Goal: Transaction & Acquisition: Purchase product/service

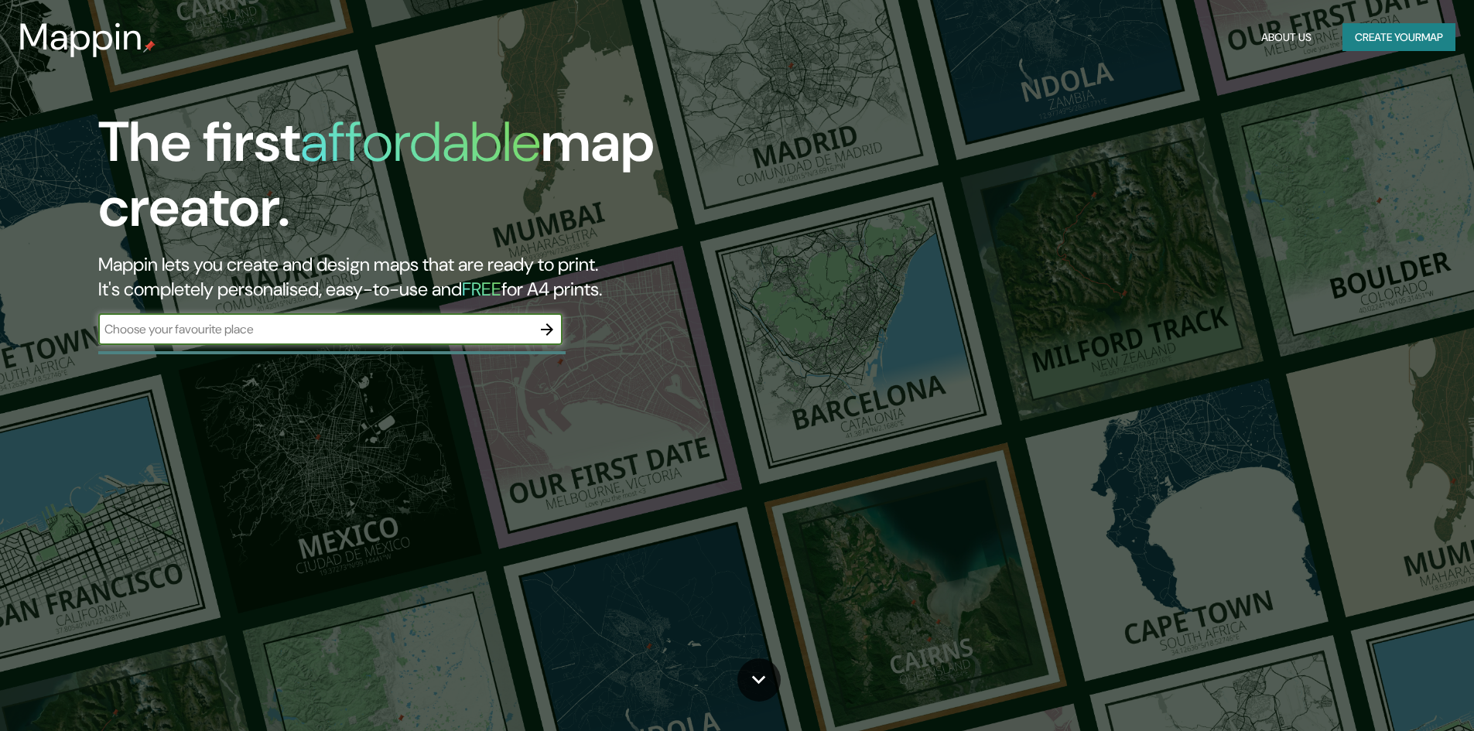
click at [338, 330] on input "text" at bounding box center [314, 329] width 433 height 18
type input "[GEOGRAPHIC_DATA]"
click at [546, 323] on icon "button" at bounding box center [547, 329] width 19 height 19
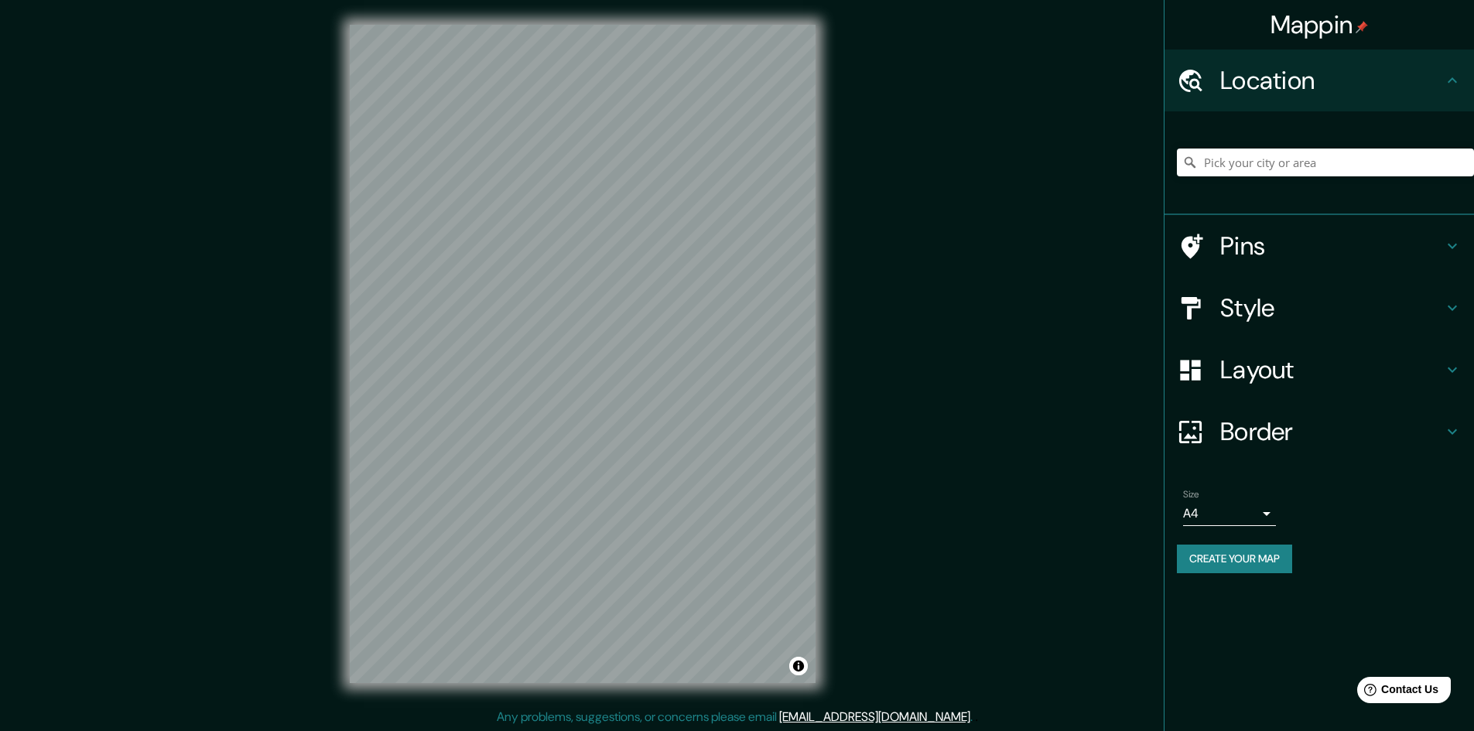
click at [1353, 77] on h4 "Location" at bounding box center [1331, 80] width 223 height 31
click at [1447, 80] on icon at bounding box center [1452, 80] width 19 height 19
click at [1403, 157] on input "Pick your city or area" at bounding box center [1325, 163] width 297 height 28
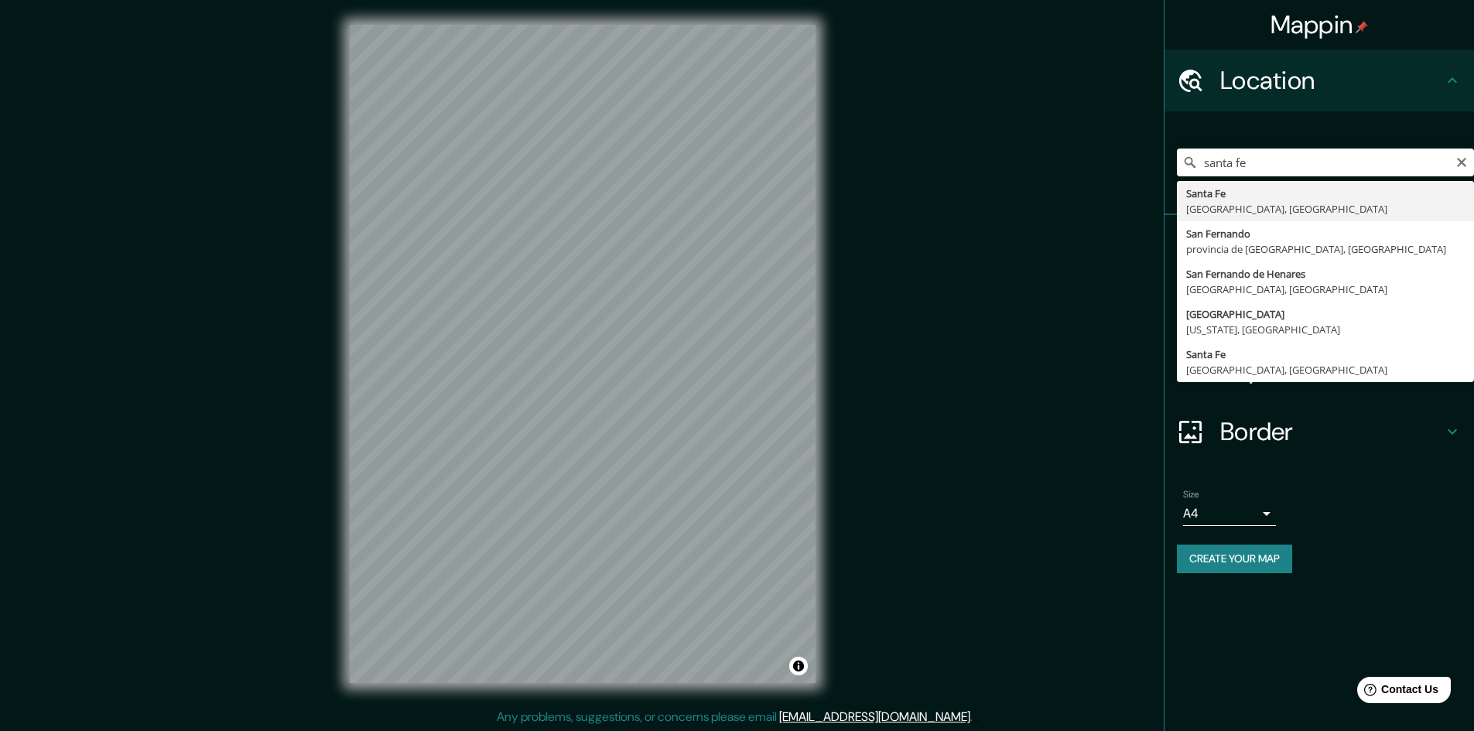
type input "[GEOGRAPHIC_DATA], [GEOGRAPHIC_DATA], [GEOGRAPHIC_DATA]"
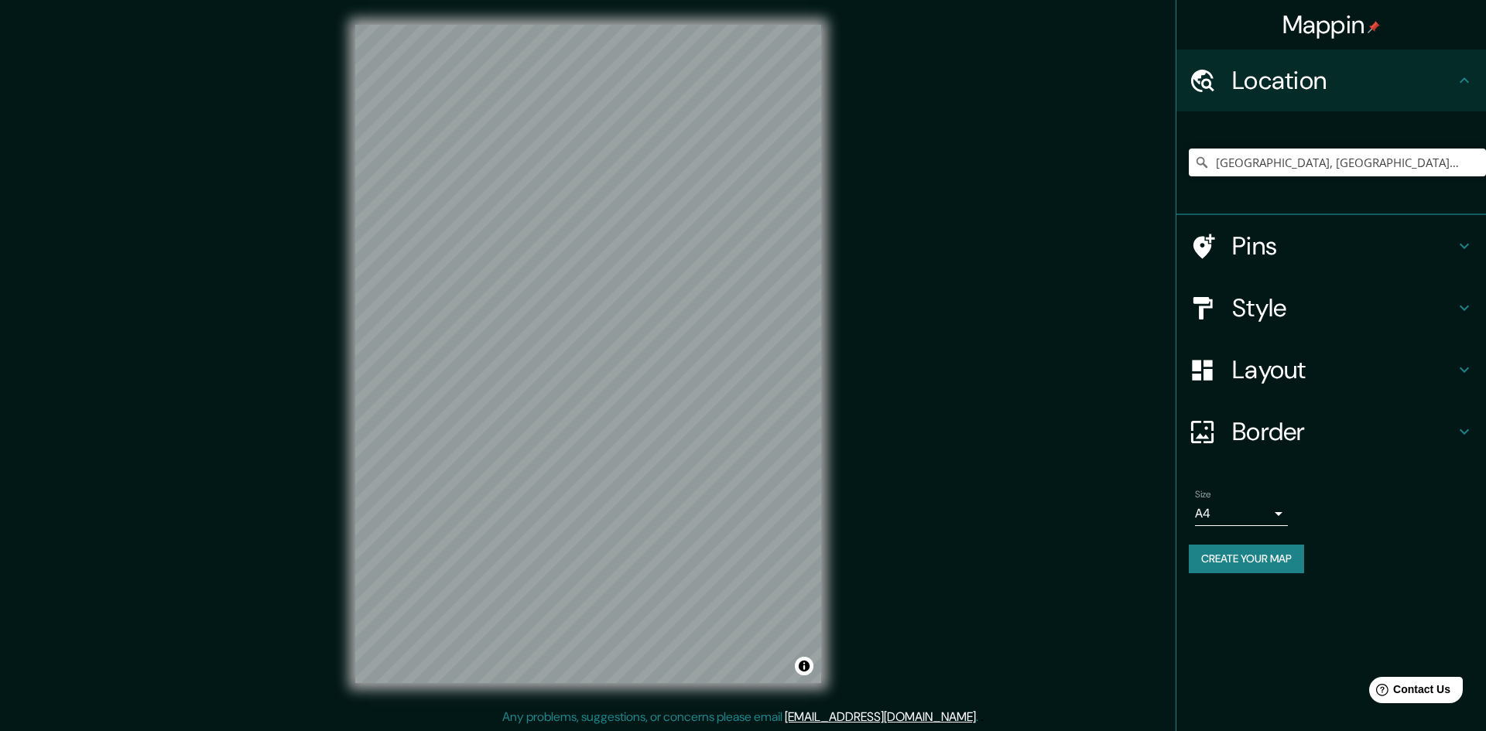
click at [1219, 515] on body "Mappin Location Santa Fe, Provincia de Santa Fe, Argentina Pins Style Layout Bo…" at bounding box center [743, 365] width 1486 height 731
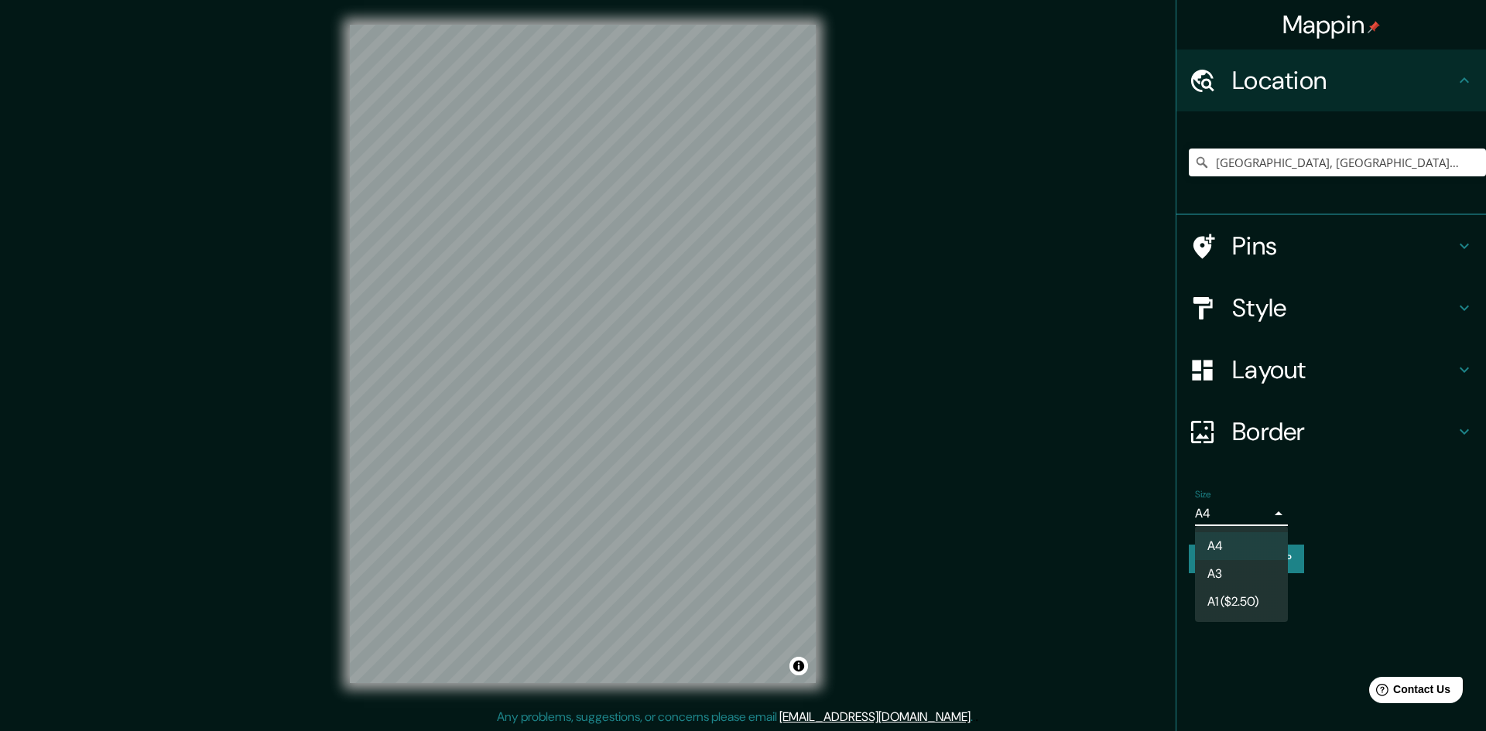
click at [1237, 577] on li "A3" at bounding box center [1241, 574] width 93 height 28
type input "a4"
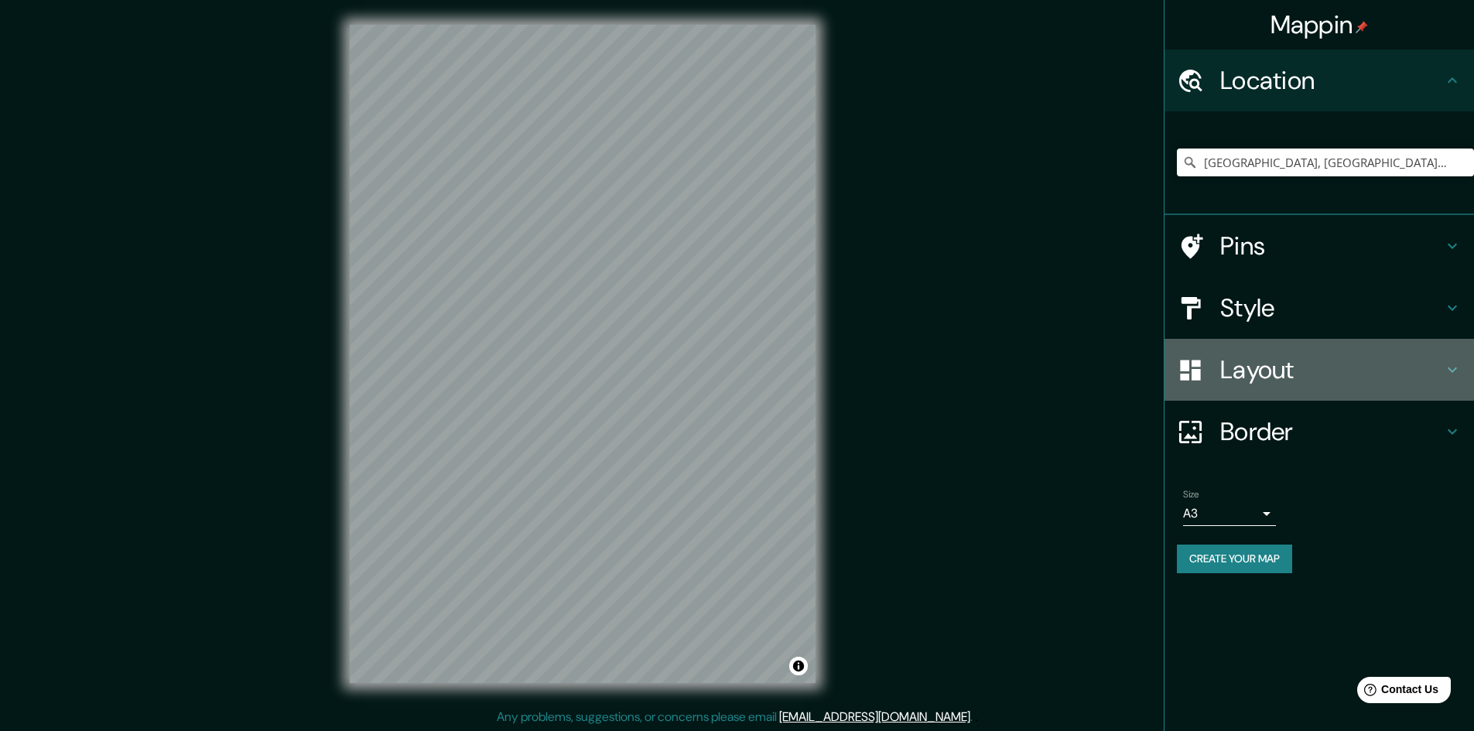
click at [1283, 369] on h4 "Layout" at bounding box center [1331, 369] width 223 height 31
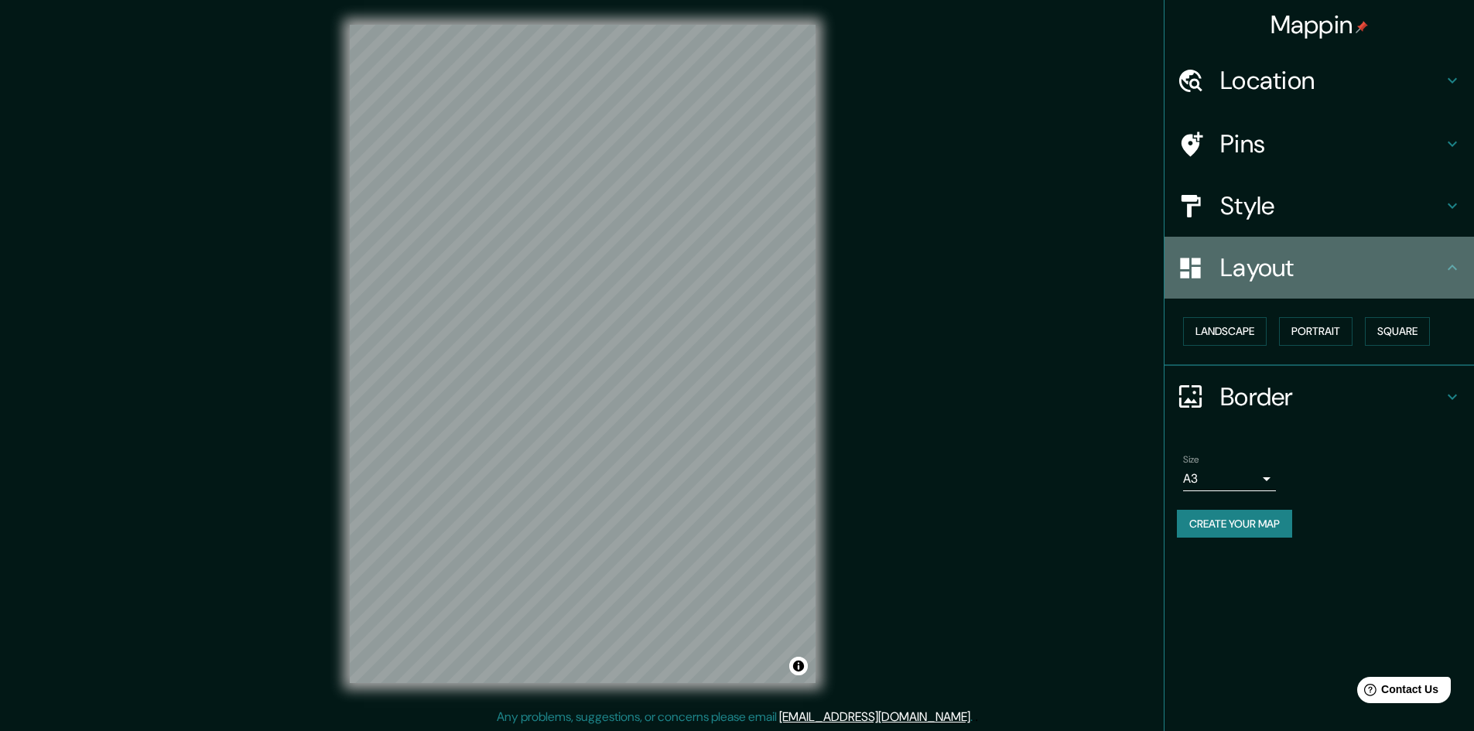
click at [1292, 280] on h4 "Layout" at bounding box center [1331, 267] width 223 height 31
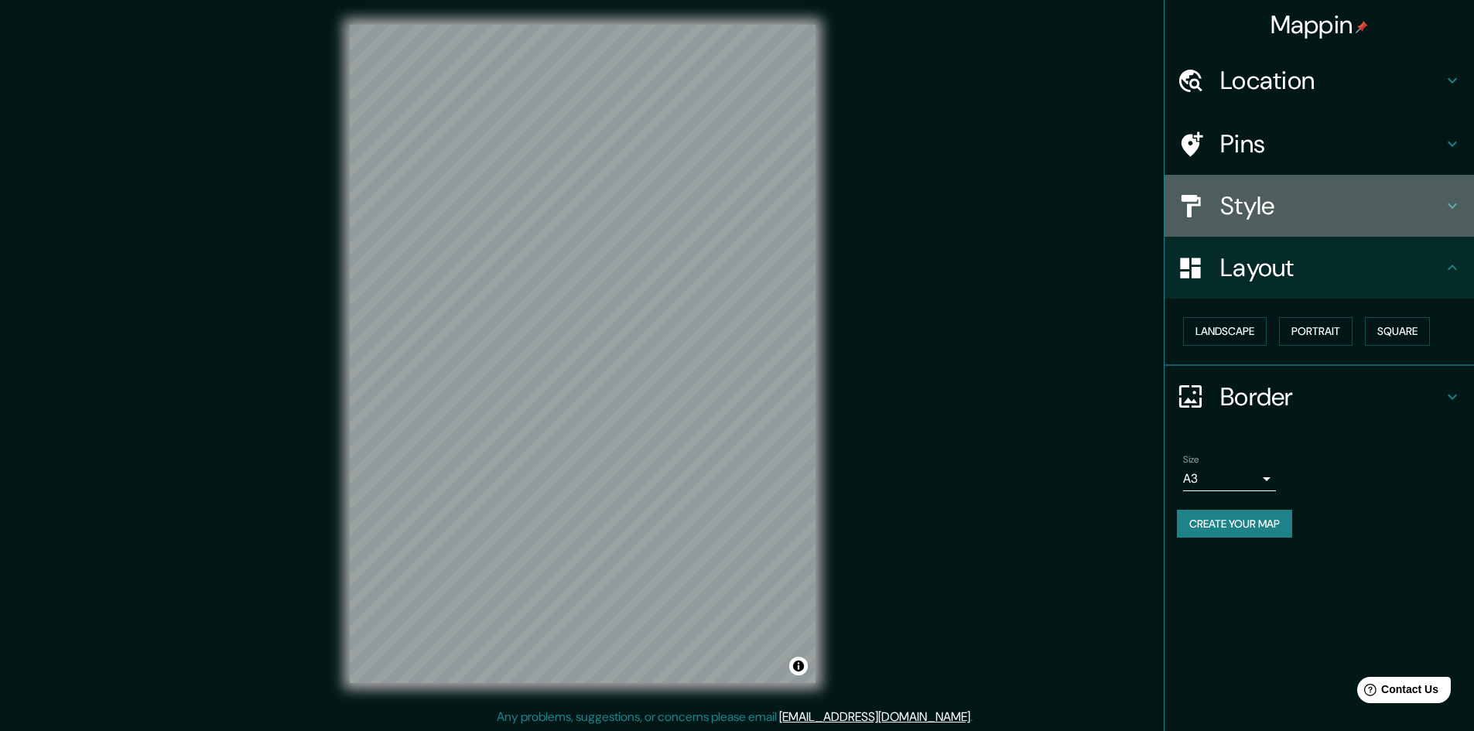
drag, startPoint x: 1282, startPoint y: 214, endPoint x: 1280, endPoint y: 203, distance: 10.9
click at [1281, 206] on h4 "Style" at bounding box center [1331, 205] width 223 height 31
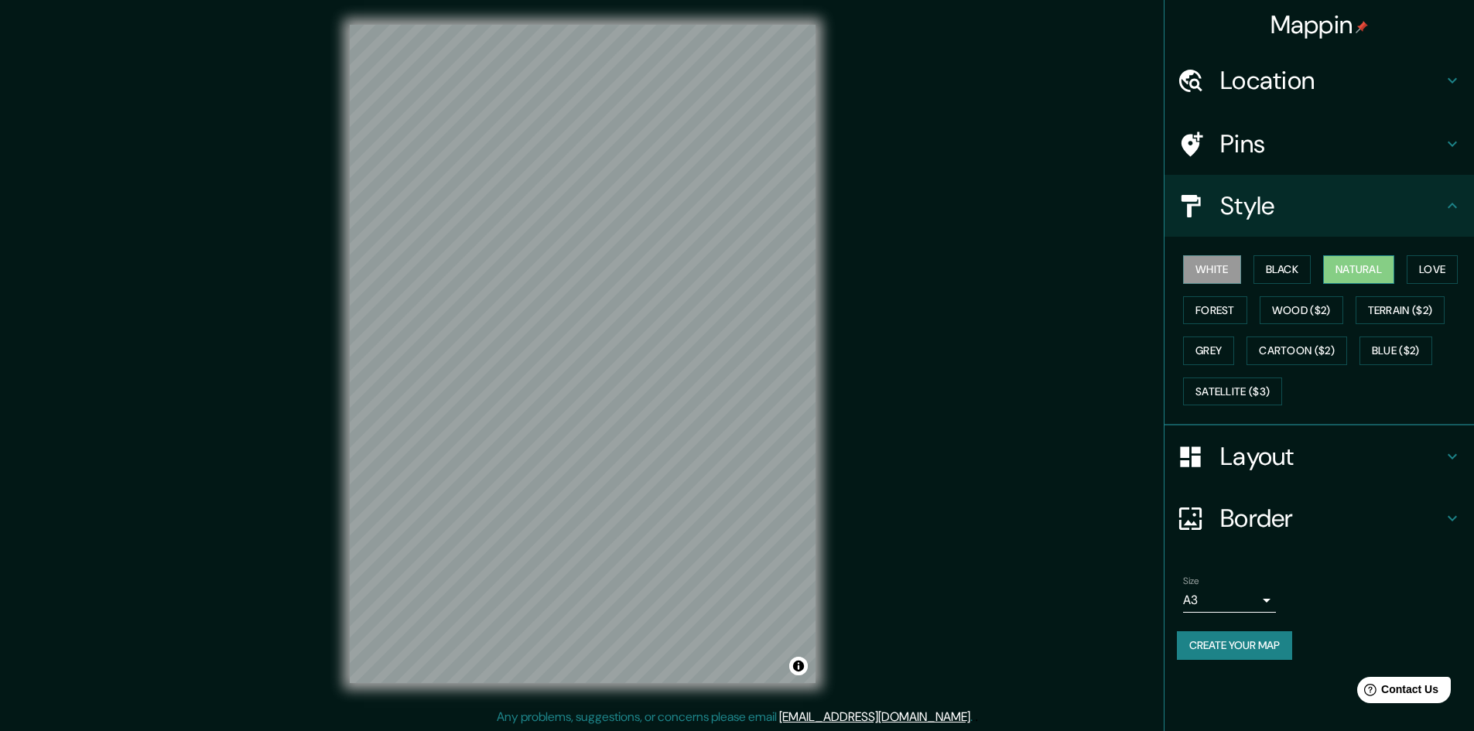
click at [1352, 273] on button "Natural" at bounding box center [1358, 269] width 71 height 29
click at [1426, 262] on button "Love" at bounding box center [1432, 269] width 51 height 29
click at [1224, 306] on button "Forest" at bounding box center [1215, 310] width 64 height 29
click at [1212, 346] on button "Grey" at bounding box center [1208, 351] width 51 height 29
click at [1235, 276] on button "White" at bounding box center [1212, 269] width 58 height 29
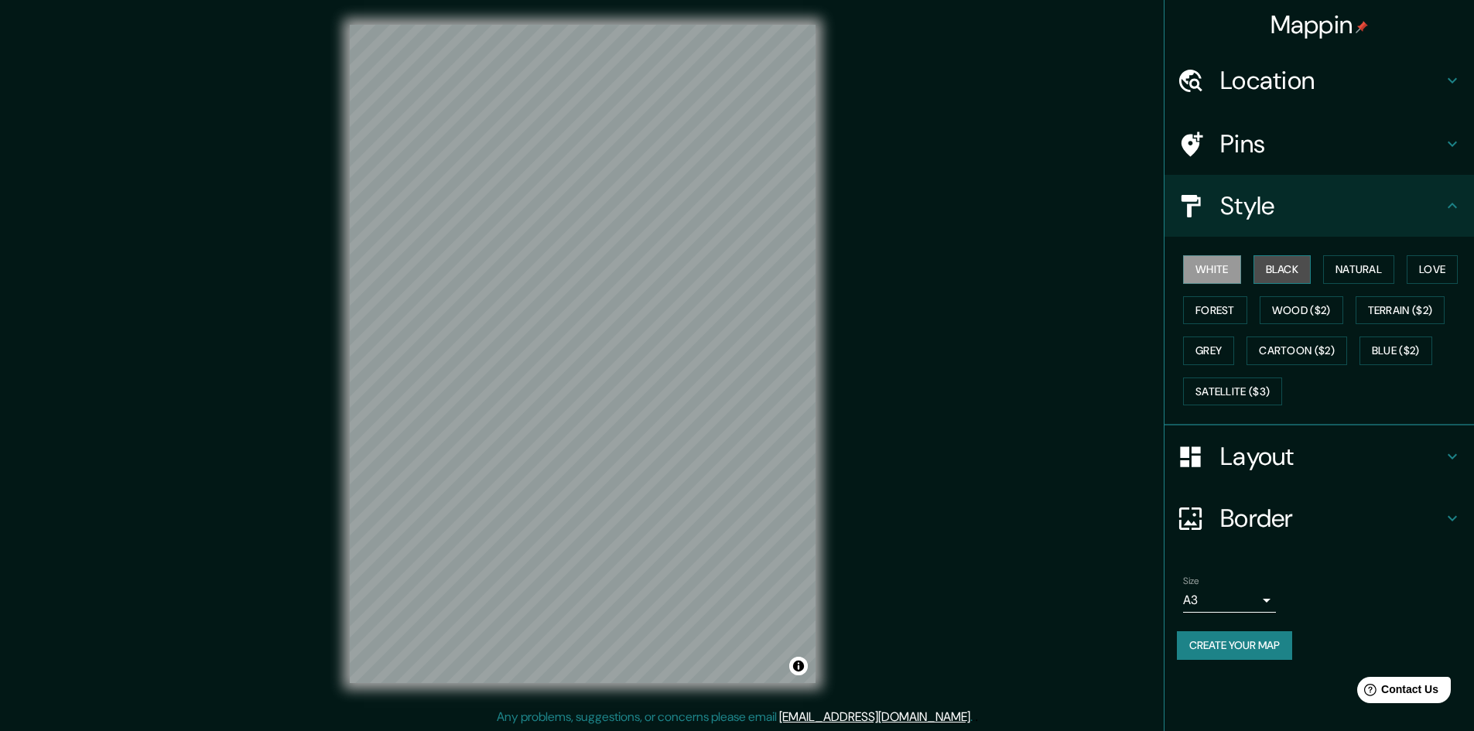
click at [1277, 275] on button "Black" at bounding box center [1283, 269] width 58 height 29
click at [1346, 278] on button "Natural" at bounding box center [1358, 269] width 71 height 29
click at [1271, 273] on button "Black" at bounding box center [1283, 269] width 58 height 29
click at [1214, 272] on button "White" at bounding box center [1212, 269] width 58 height 29
click at [1248, 151] on h4 "Pins" at bounding box center [1331, 143] width 223 height 31
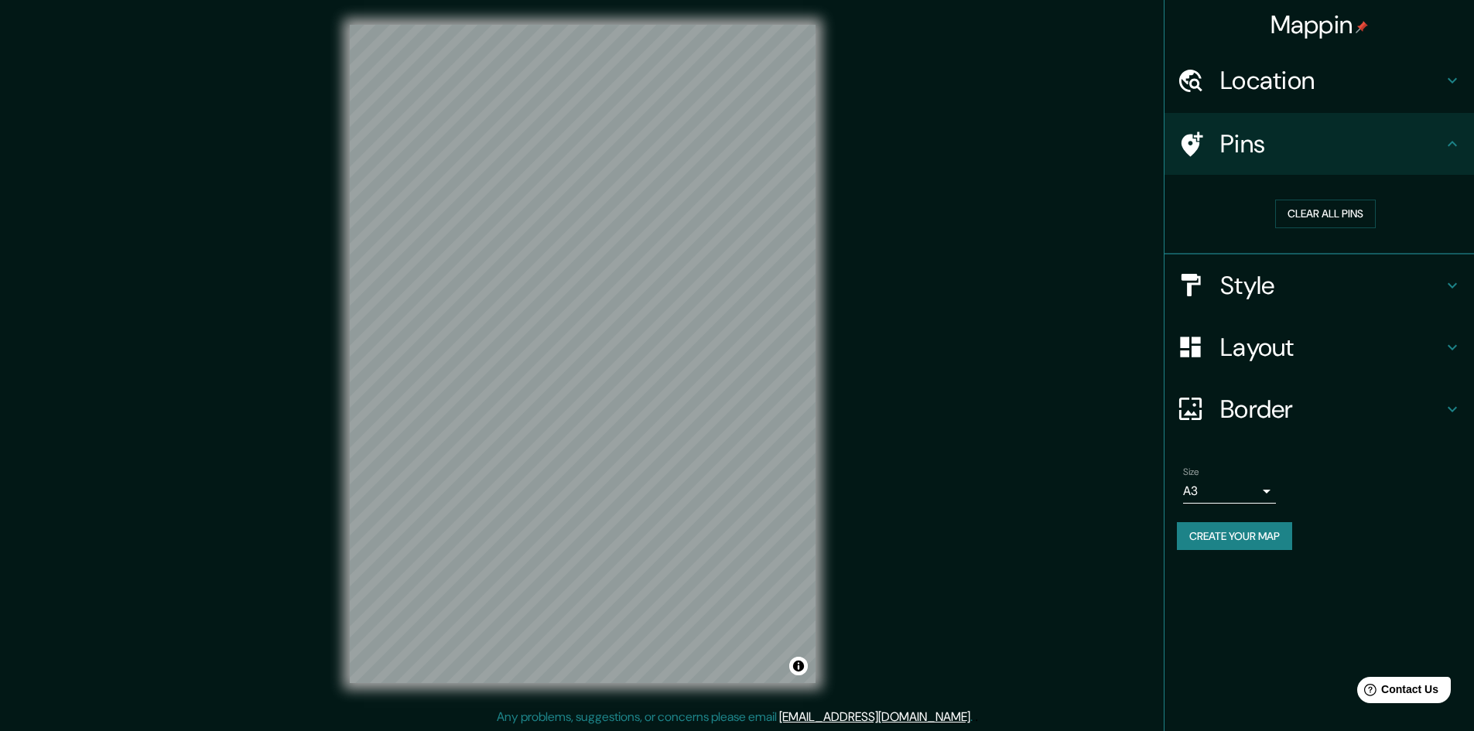
click at [1357, 151] on h4 "Pins" at bounding box center [1331, 143] width 223 height 31
click at [1400, 88] on h4 "Location" at bounding box center [1331, 80] width 223 height 31
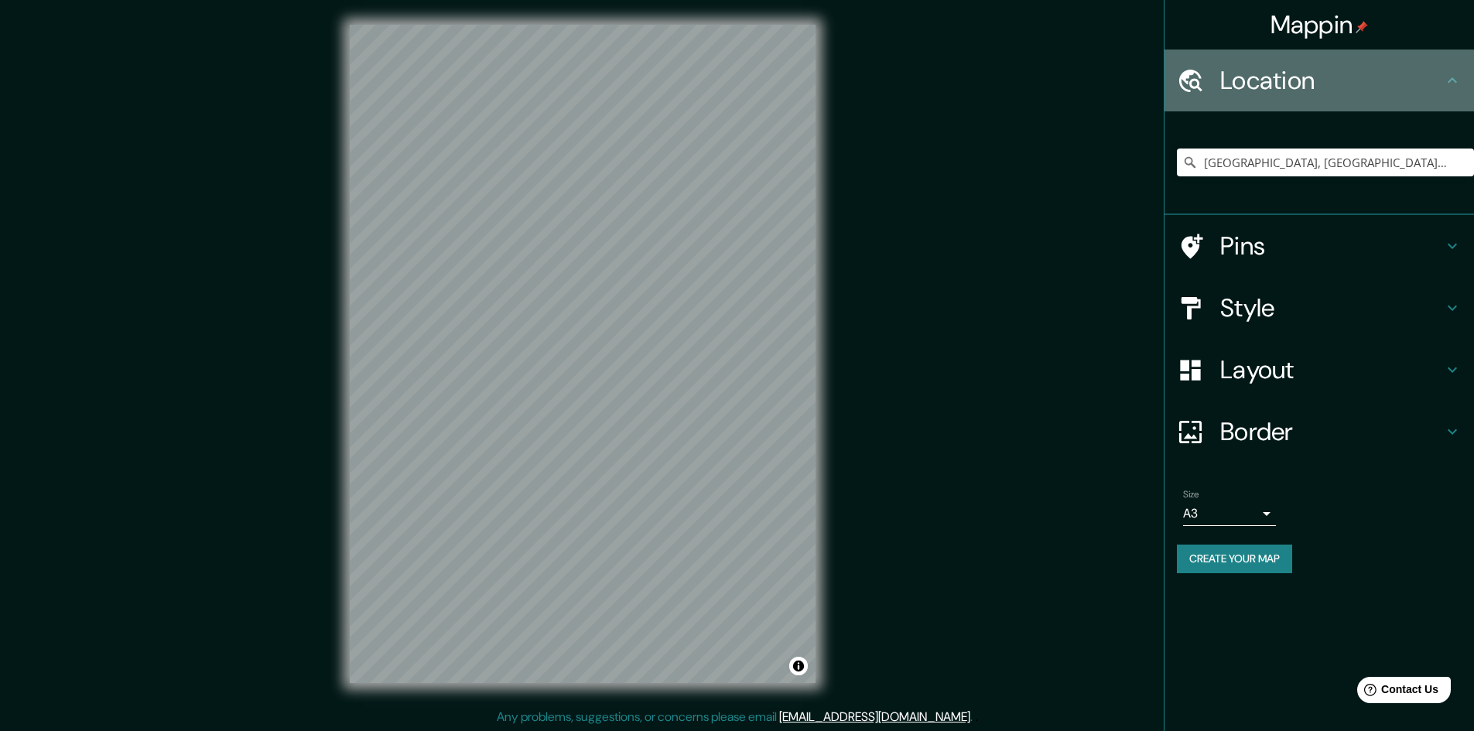
click at [1462, 87] on div "Location" at bounding box center [1320, 81] width 310 height 62
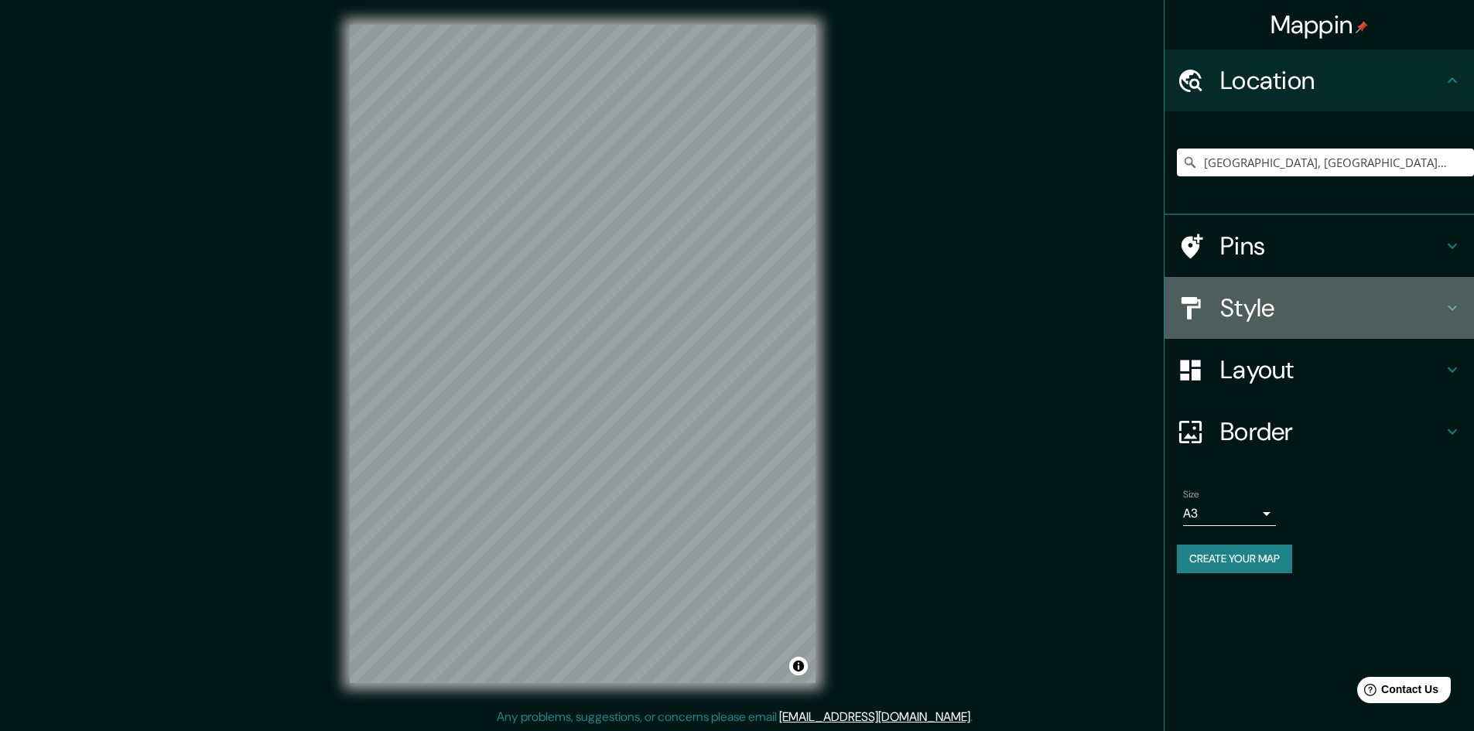
click at [1406, 304] on h4 "Style" at bounding box center [1331, 308] width 223 height 31
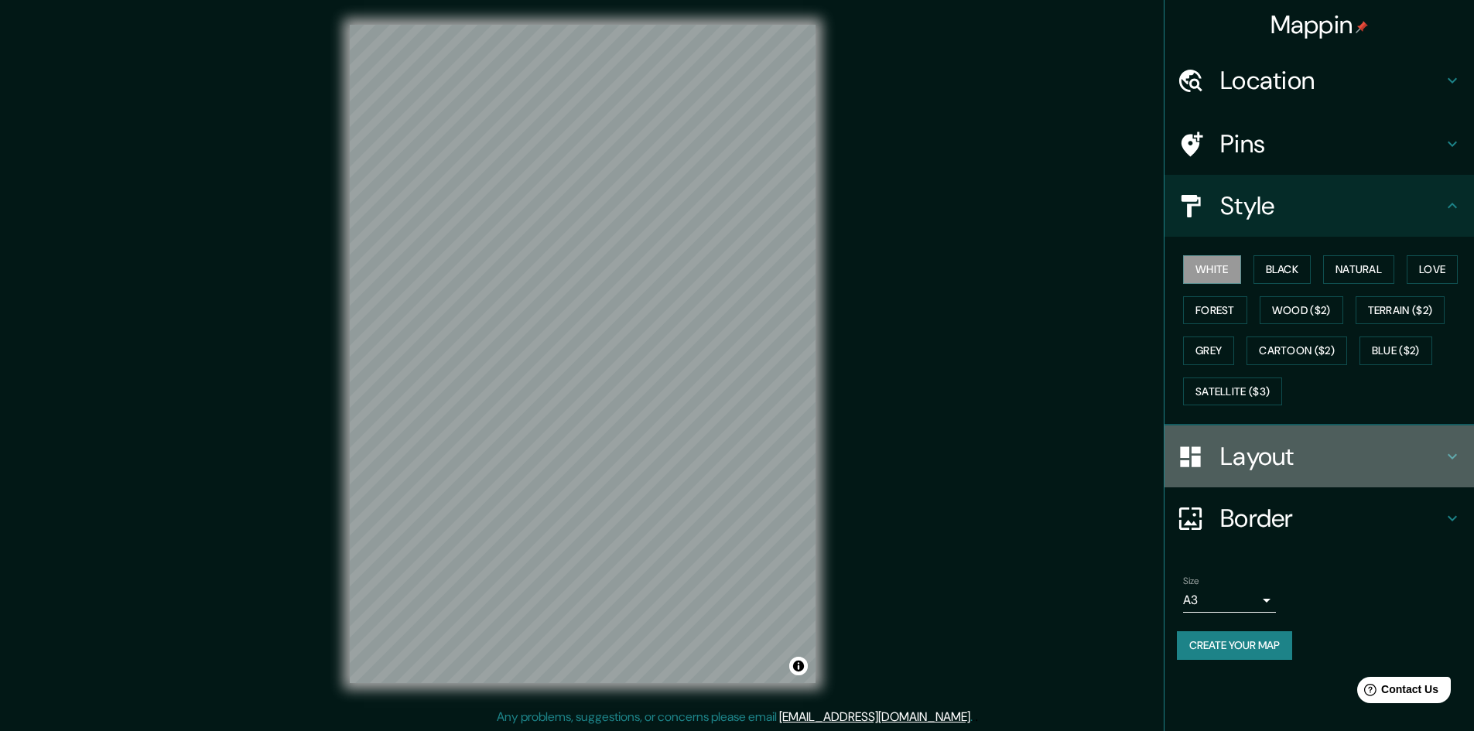
click at [1456, 451] on icon at bounding box center [1452, 456] width 19 height 19
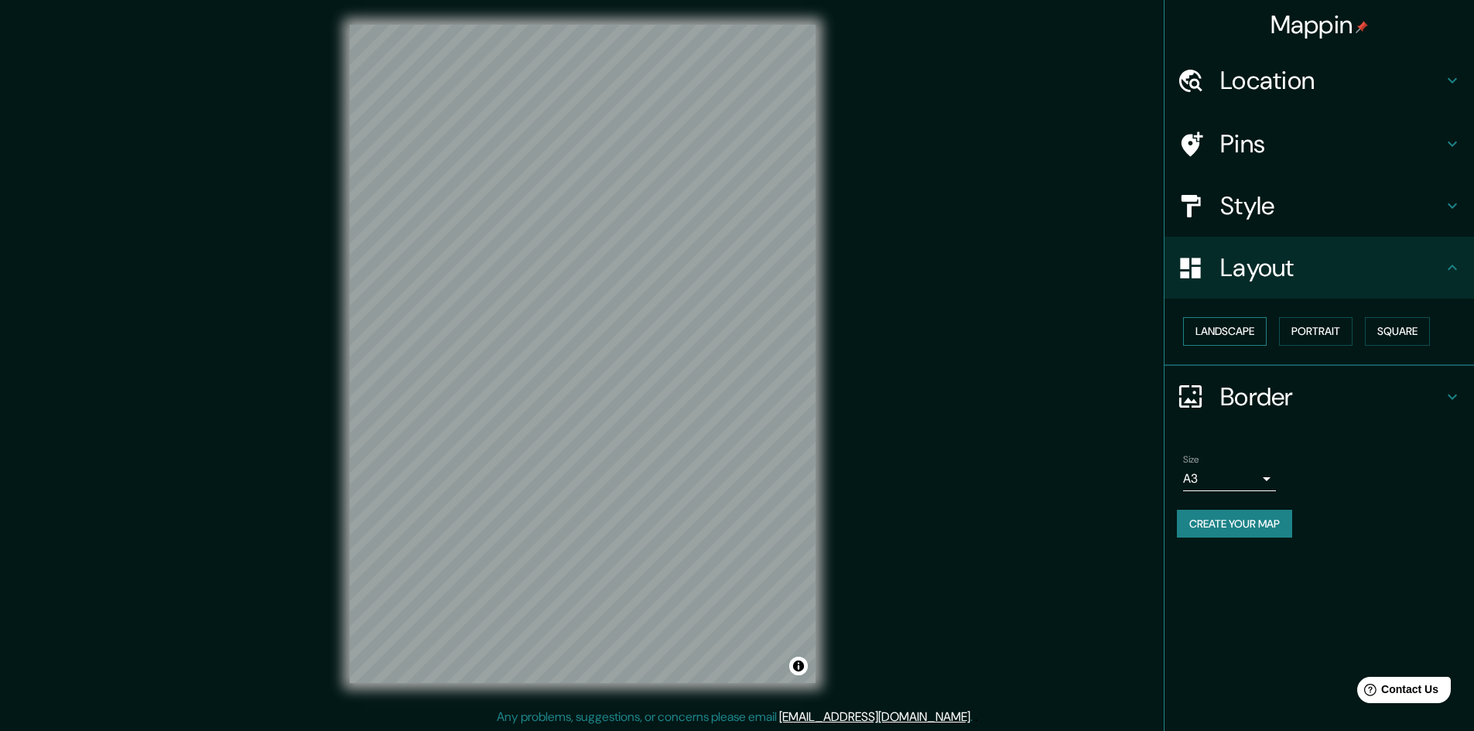
click at [1206, 335] on button "Landscape" at bounding box center [1225, 331] width 84 height 29
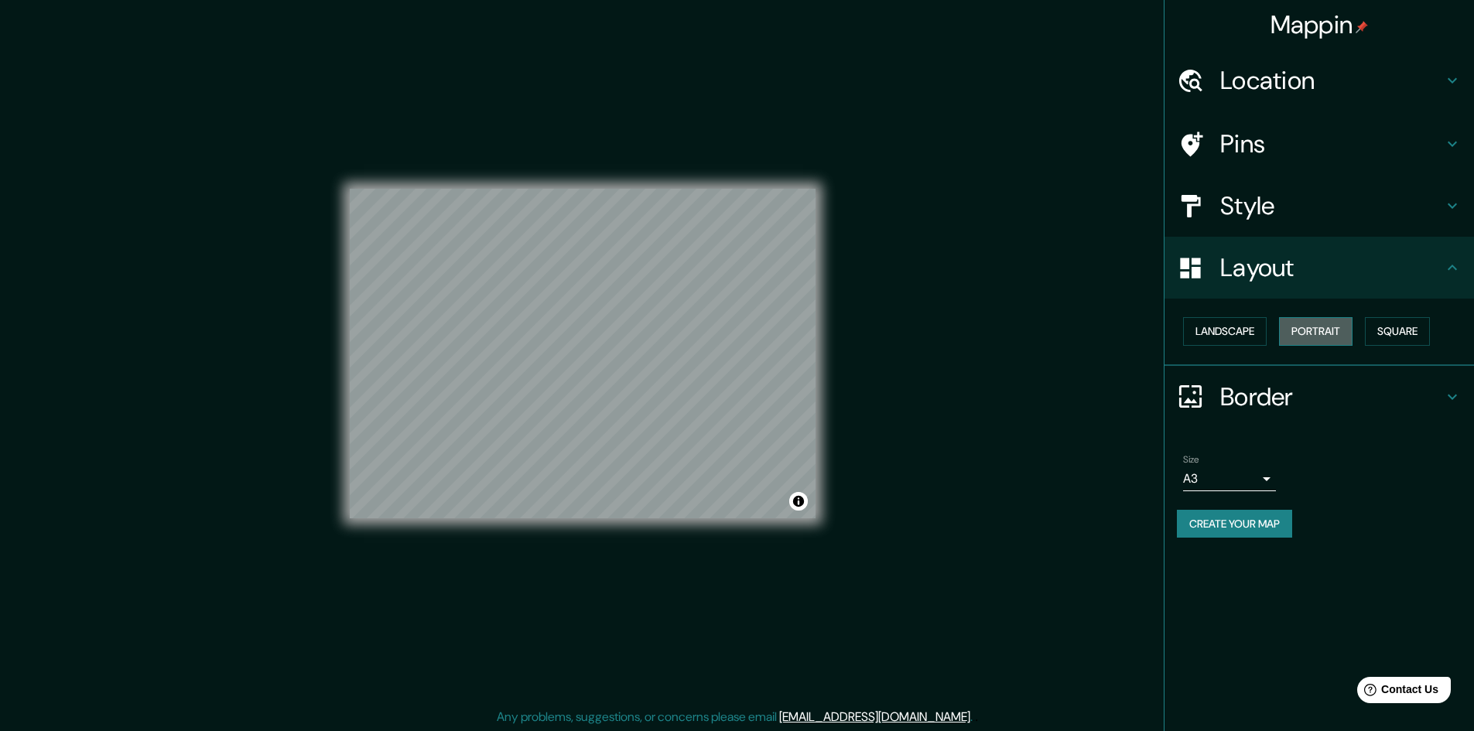
click at [1332, 339] on button "Portrait" at bounding box center [1316, 331] width 74 height 29
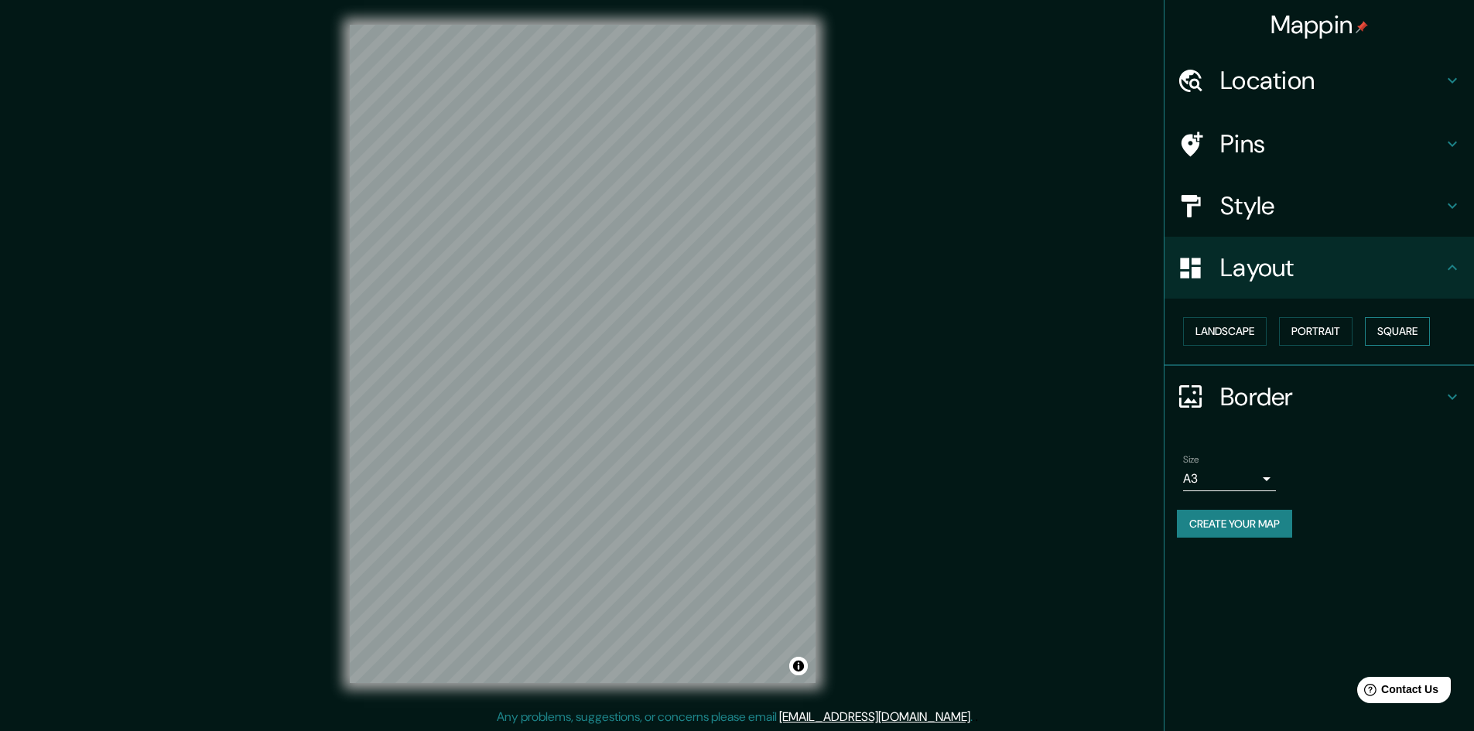
click at [1405, 335] on button "Square" at bounding box center [1397, 331] width 65 height 29
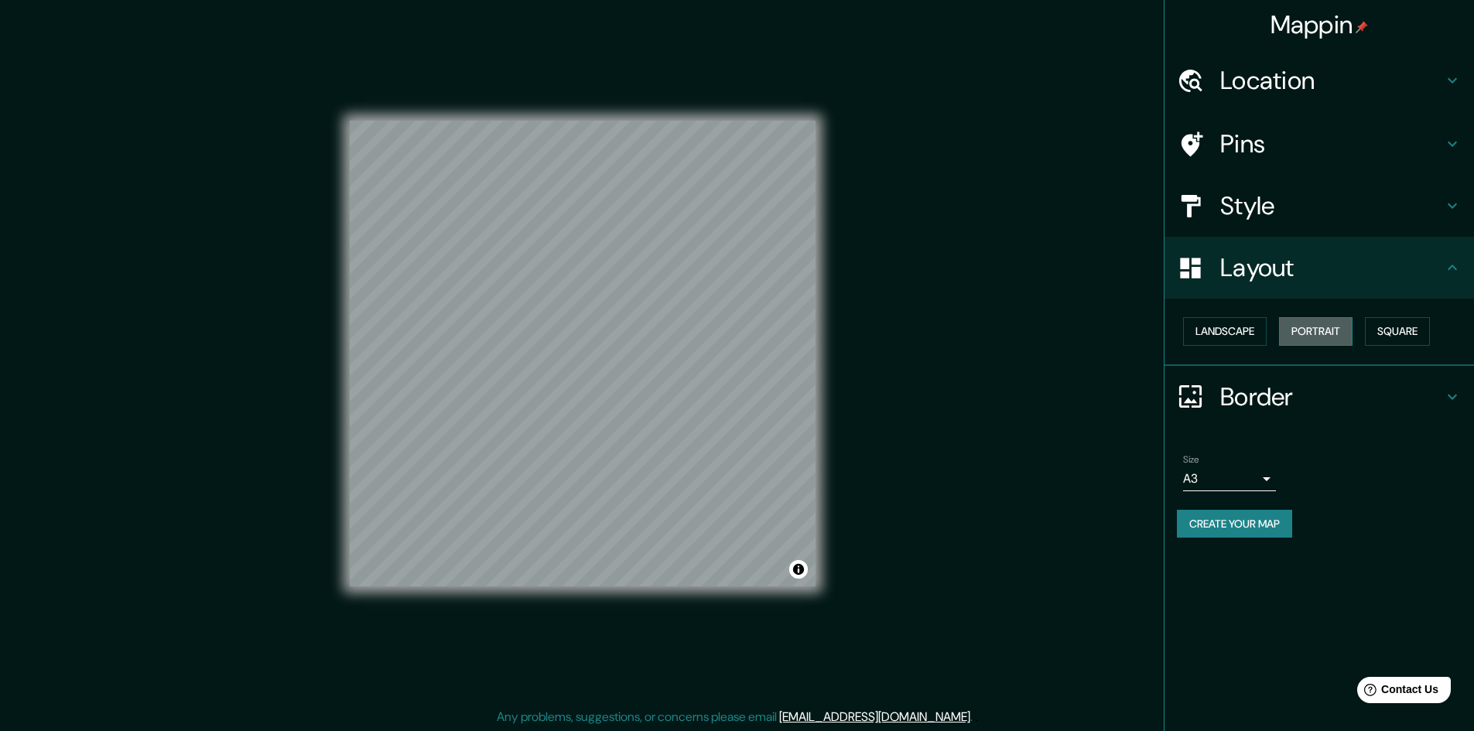
click at [1345, 333] on button "Portrait" at bounding box center [1316, 331] width 74 height 29
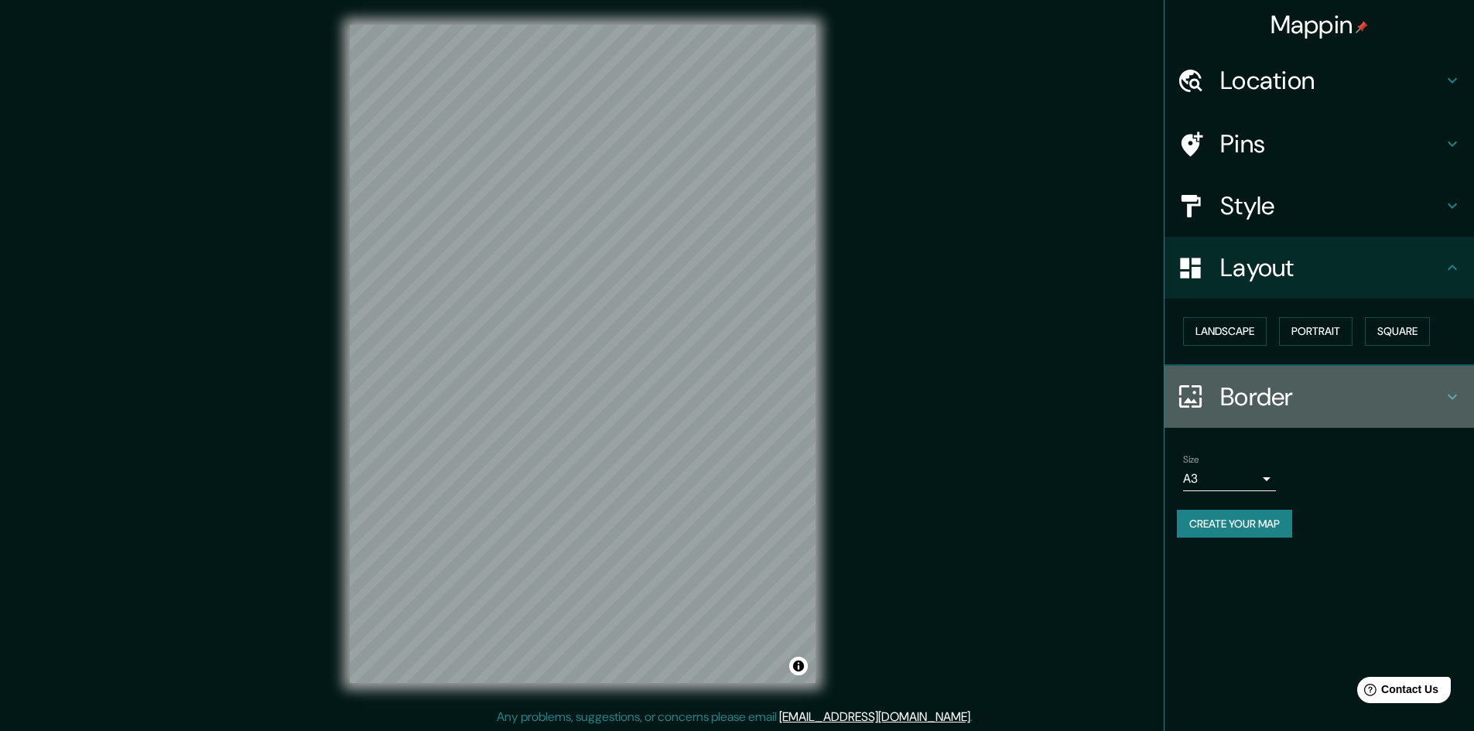
click at [1285, 385] on h4 "Border" at bounding box center [1331, 397] width 223 height 31
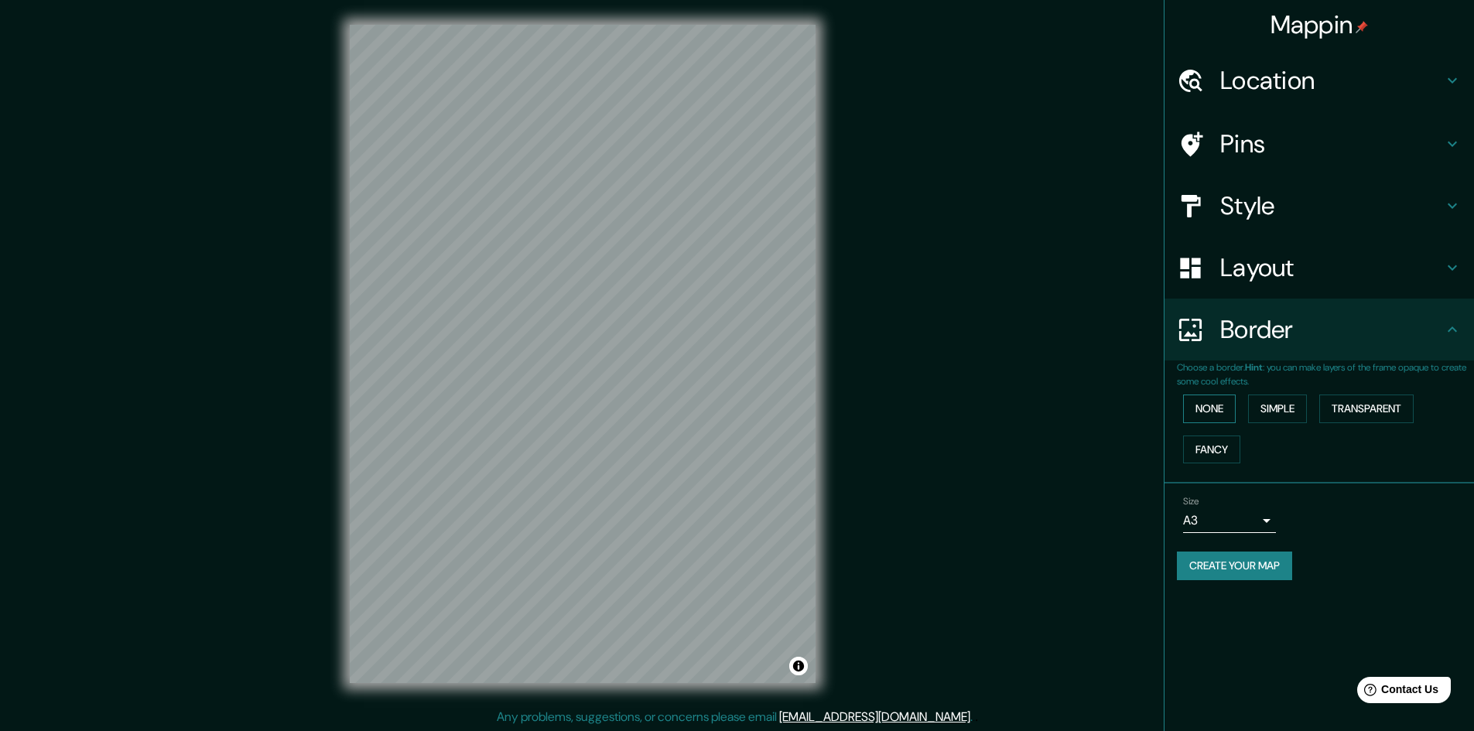
click at [1223, 413] on button "None" at bounding box center [1209, 409] width 53 height 29
click at [1223, 443] on button "Fancy" at bounding box center [1211, 450] width 57 height 29
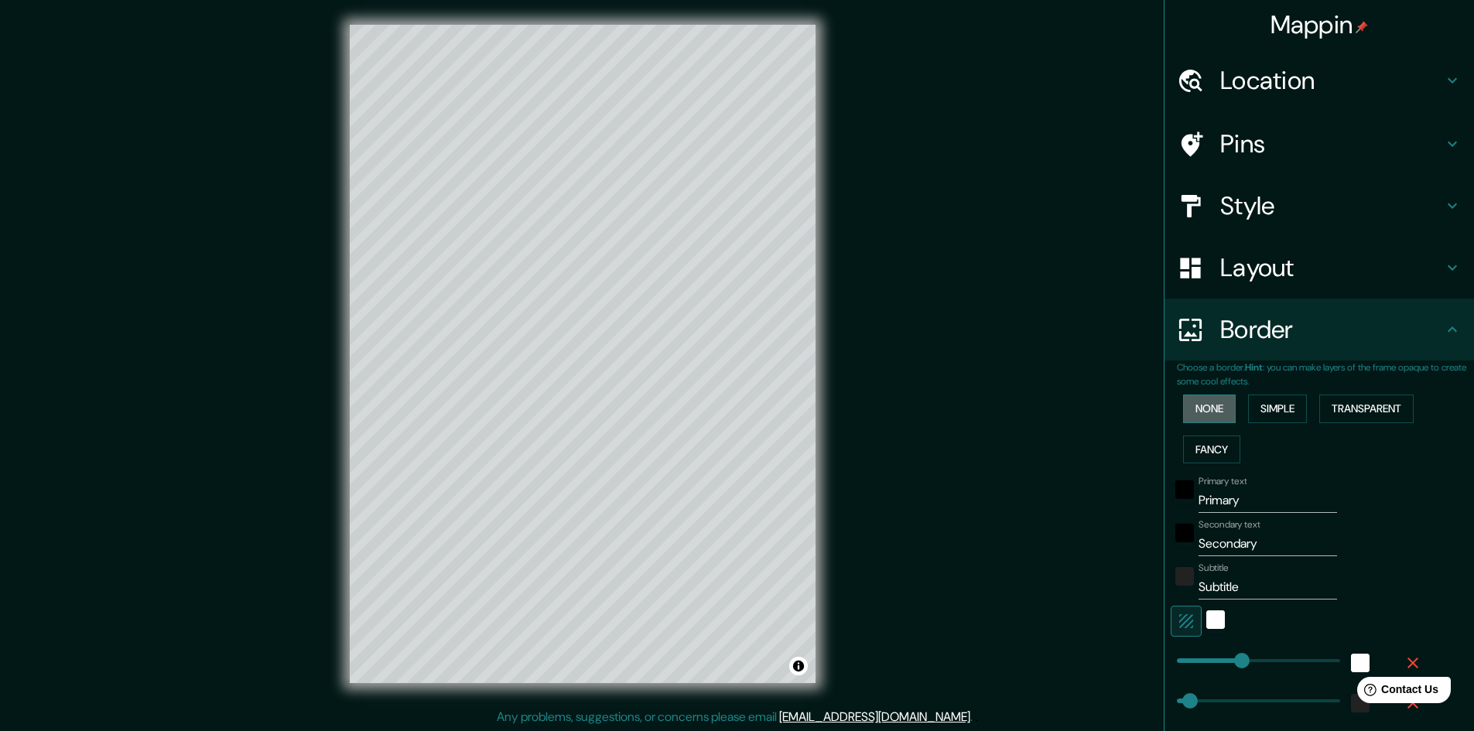
click at [1210, 416] on button "None" at bounding box center [1209, 409] width 53 height 29
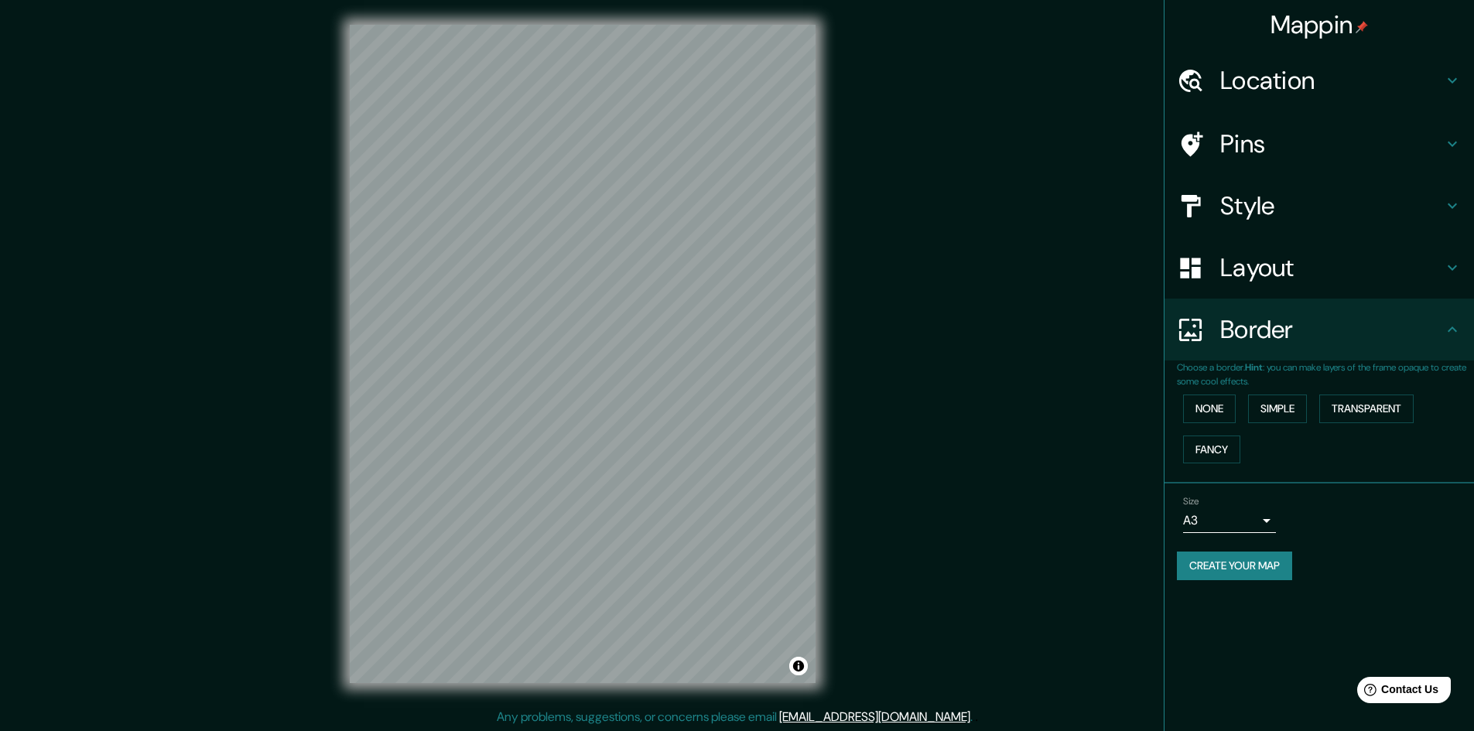
click at [1242, 570] on button "Create your map" at bounding box center [1234, 566] width 115 height 29
click at [733, 224] on div at bounding box center [730, 223] width 12 height 12
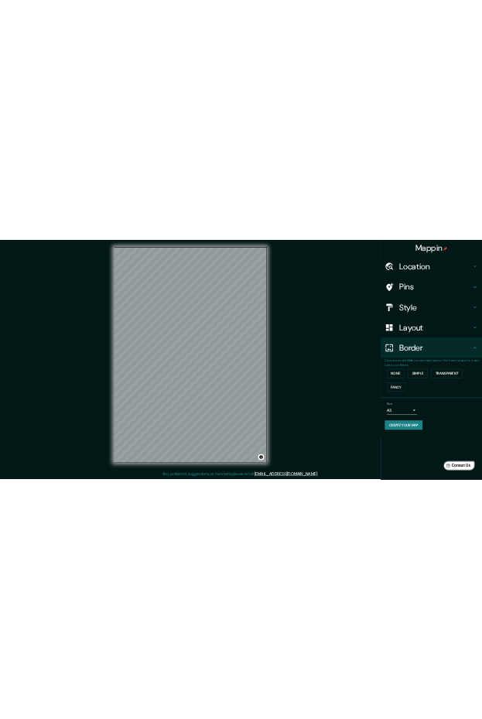
scroll to position [0, 0]
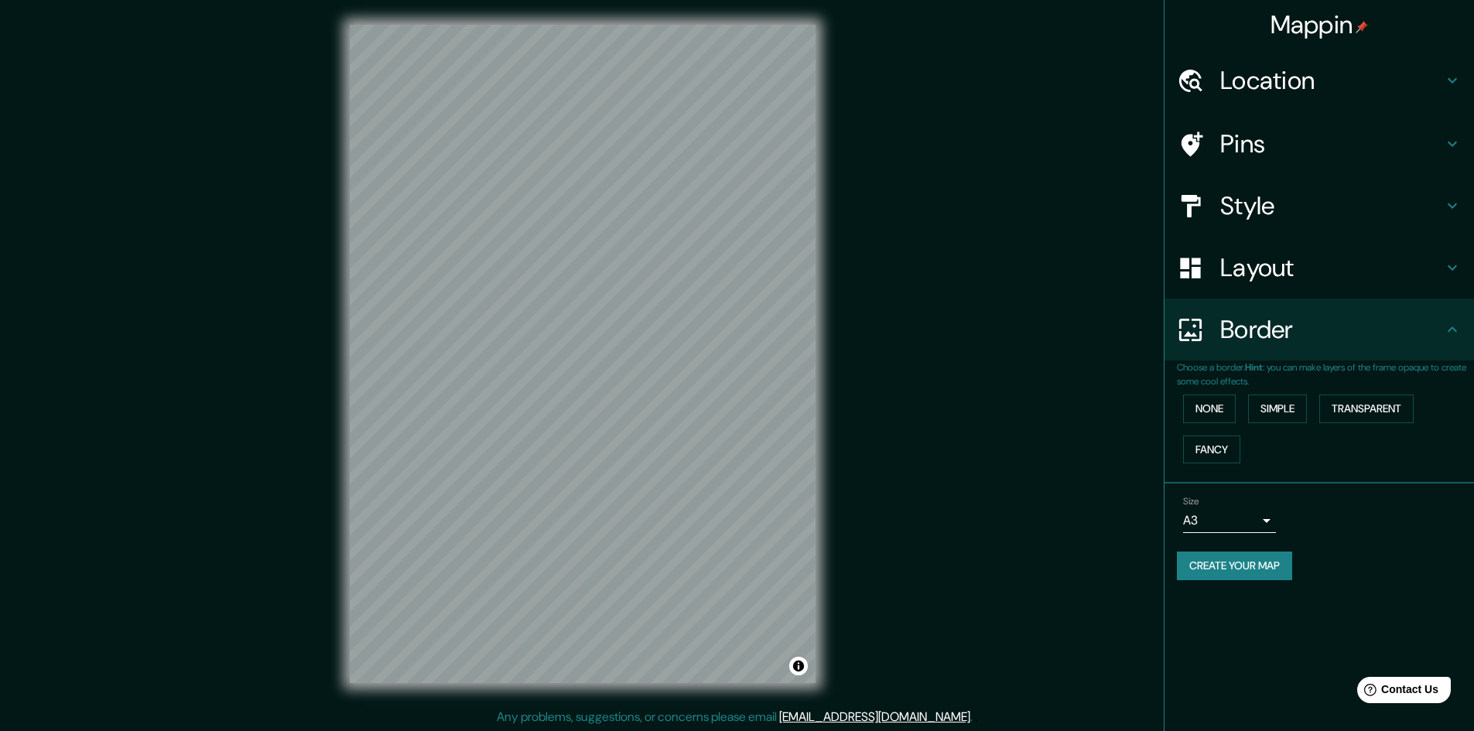
click at [1127, 101] on div "Mappin Location Santa Fe, Provincia de Santa Fe, Argentina Pins Style Layout Bo…" at bounding box center [737, 366] width 1474 height 733
click at [1233, 563] on button "Create your map" at bounding box center [1234, 566] width 115 height 29
click at [1276, 569] on button "Create your map" at bounding box center [1234, 566] width 115 height 29
click at [1276, 569] on div "Create your map" at bounding box center [1319, 566] width 285 height 29
click at [1275, 568] on div "Create your map" at bounding box center [1319, 566] width 285 height 29
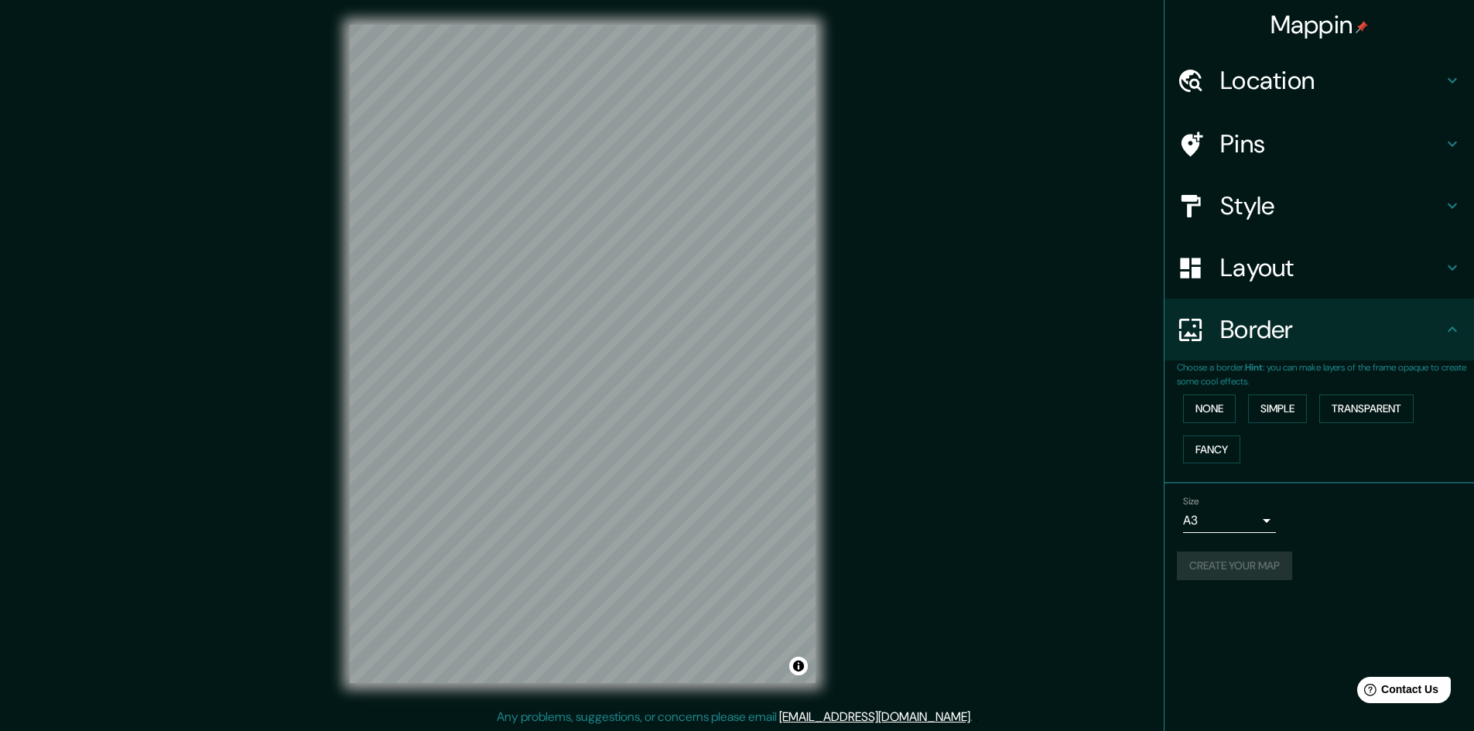
click at [1275, 568] on div "Create your map" at bounding box center [1319, 566] width 285 height 29
click at [1246, 573] on button "Create your map" at bounding box center [1234, 566] width 115 height 29
click at [595, 275] on div at bounding box center [593, 271] width 12 height 12
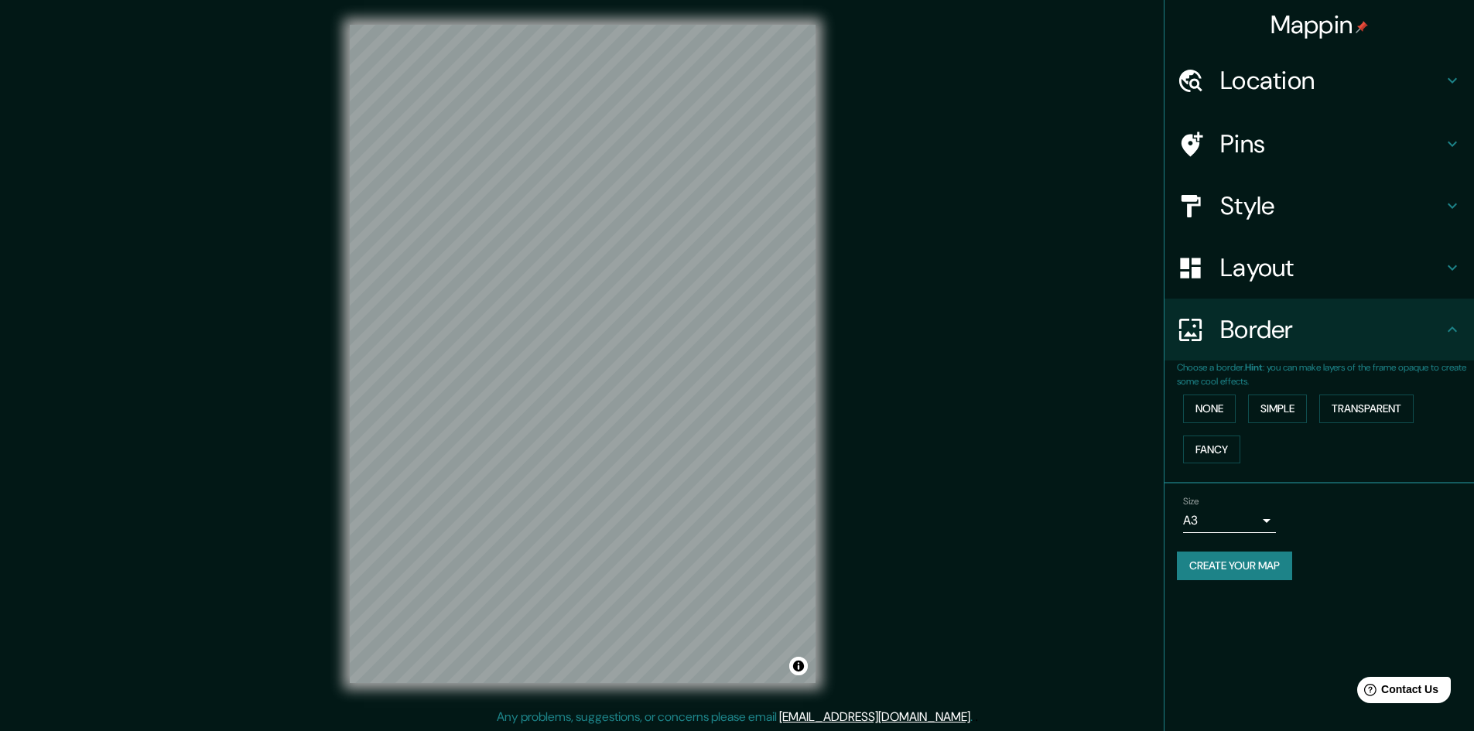
click at [1273, 574] on button "Create your map" at bounding box center [1234, 566] width 115 height 29
click at [1268, 570] on div "Create your map" at bounding box center [1319, 566] width 285 height 29
click at [1266, 569] on div "Create your map" at bounding box center [1319, 566] width 285 height 29
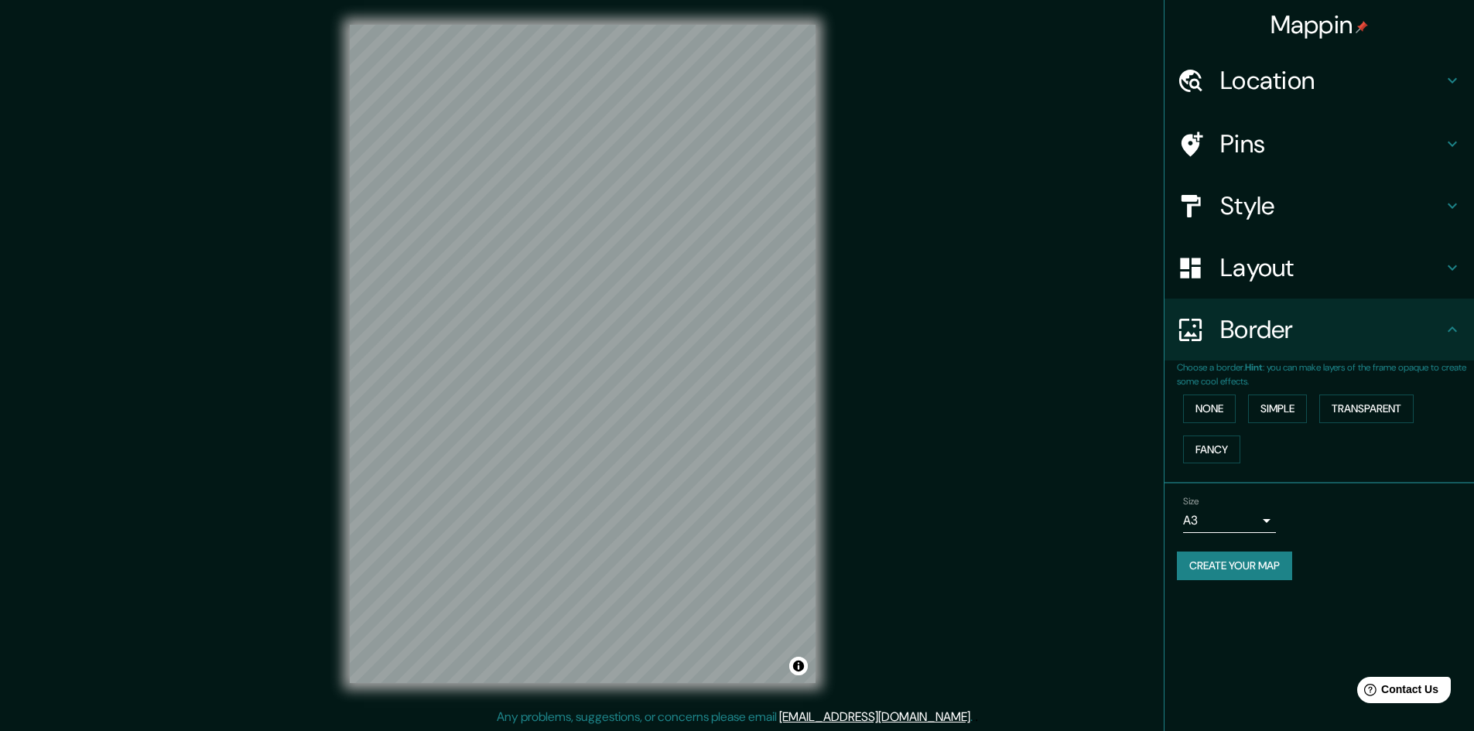
click at [1223, 563] on button "Create your map" at bounding box center [1234, 566] width 115 height 29
drag, startPoint x: 614, startPoint y: 715, endPoint x: 745, endPoint y: 701, distance: 131.5
click at [733, 704] on div "Mappin Location Santa Fe, Provincia de Santa Fe, Argentina Pins Style Layout Bo…" at bounding box center [737, 366] width 1474 height 733
click at [878, 685] on div "Mappin Location Santa Fe, Provincia de Santa Fe, Argentina Pins Style Layout Bo…" at bounding box center [737, 366] width 1474 height 733
click at [1262, 592] on div "Size A3 a4 Create your map" at bounding box center [1319, 541] width 285 height 103
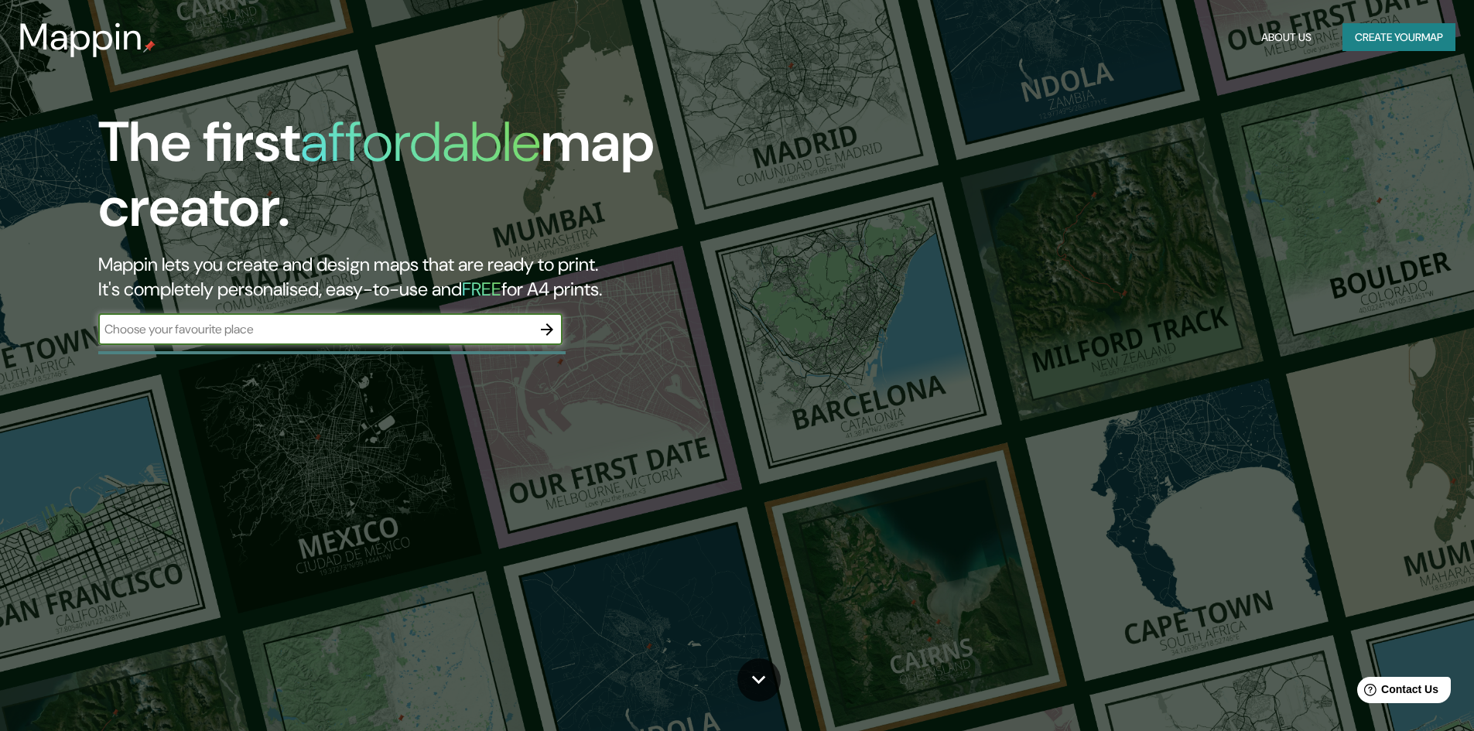
click at [445, 328] on input "text" at bounding box center [314, 329] width 433 height 18
type input "[GEOGRAPHIC_DATA]"
click at [1389, 39] on button "Create your map" at bounding box center [1399, 37] width 113 height 29
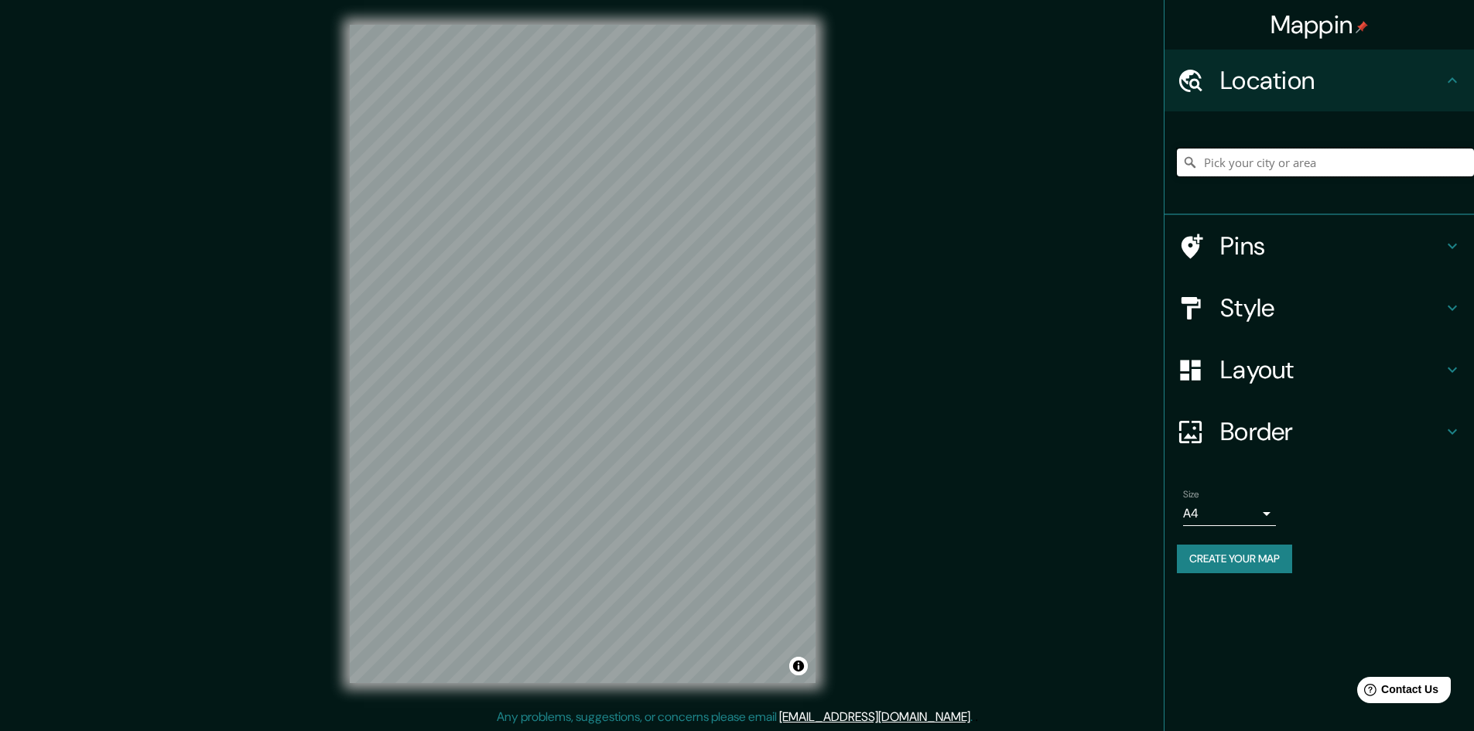
click at [1309, 169] on input "Pick your city or area" at bounding box center [1325, 163] width 297 height 28
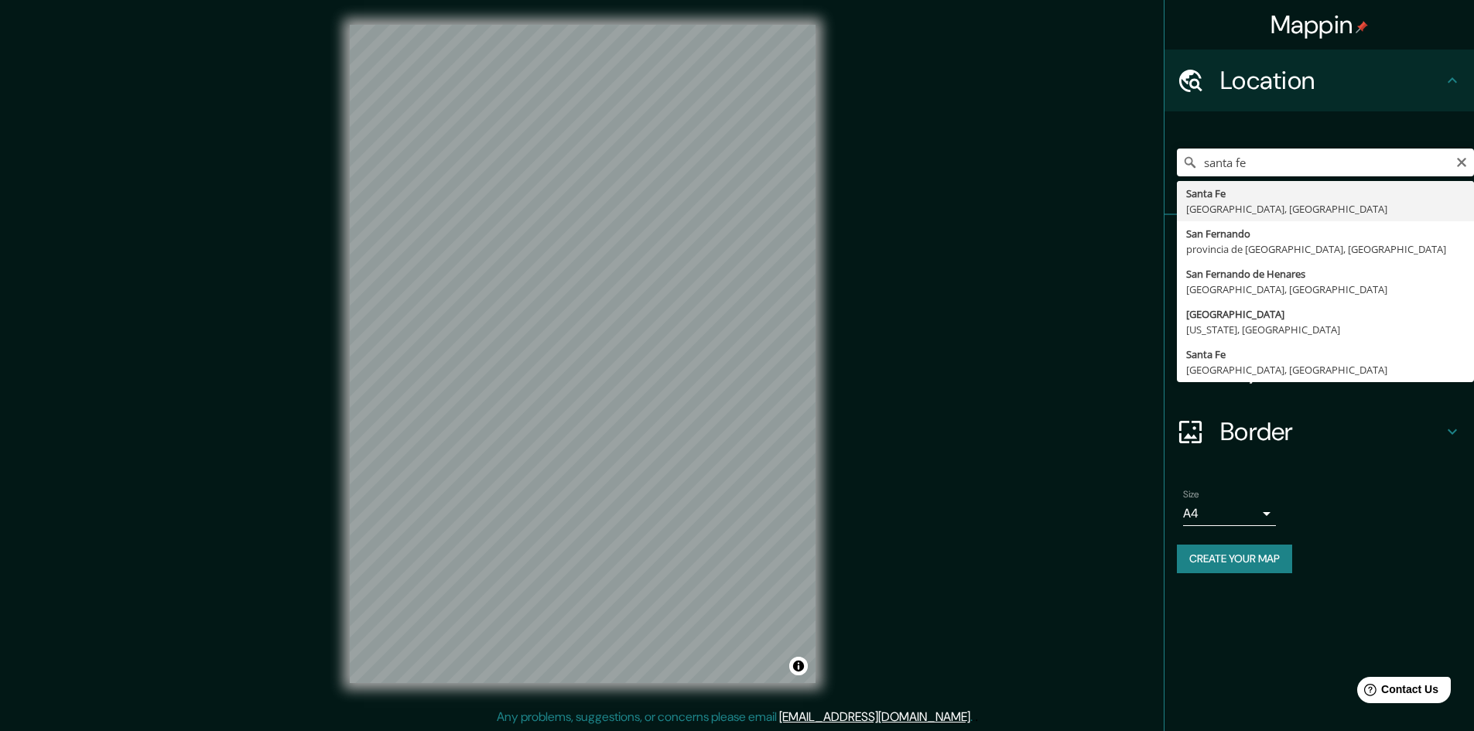
type input "[GEOGRAPHIC_DATA], [GEOGRAPHIC_DATA], [GEOGRAPHIC_DATA]"
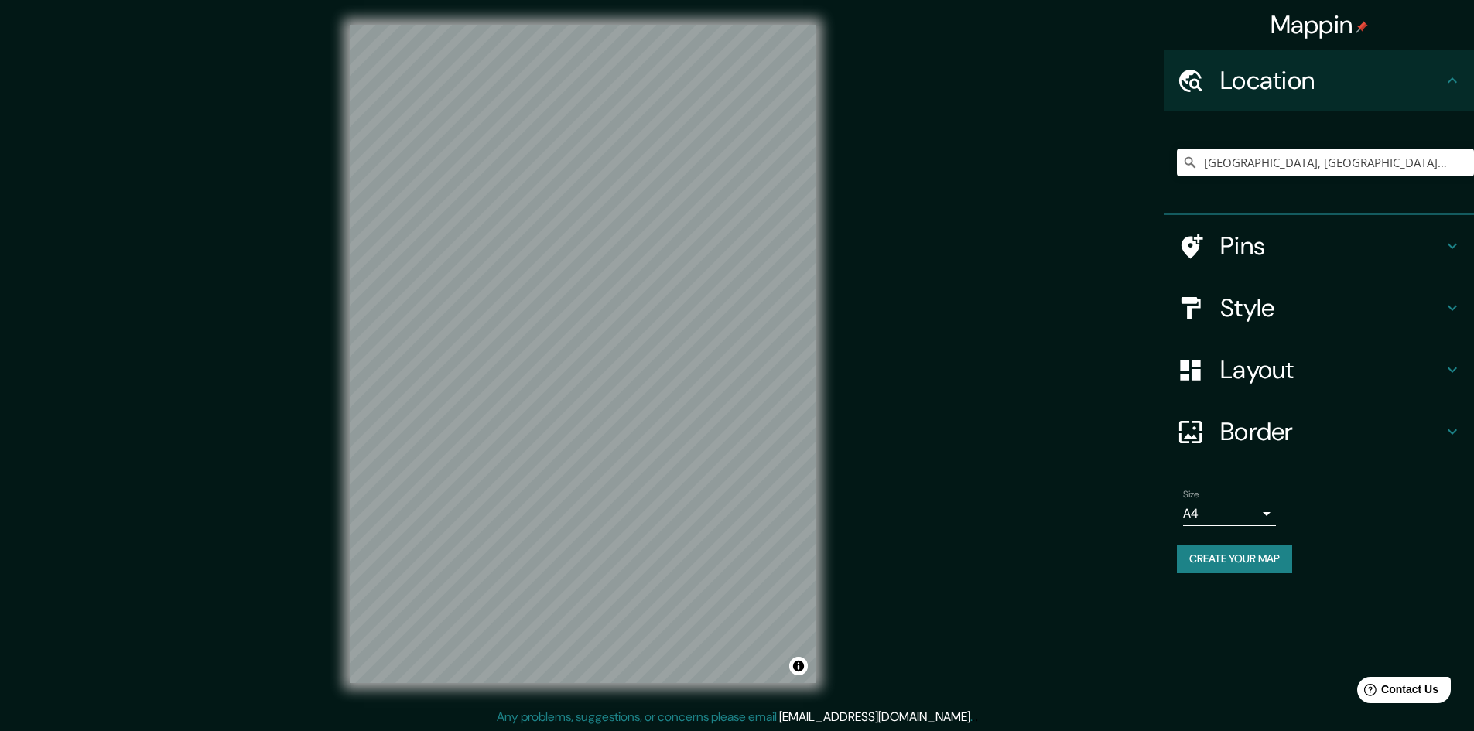
click at [1295, 307] on h4 "Style" at bounding box center [1331, 308] width 223 height 31
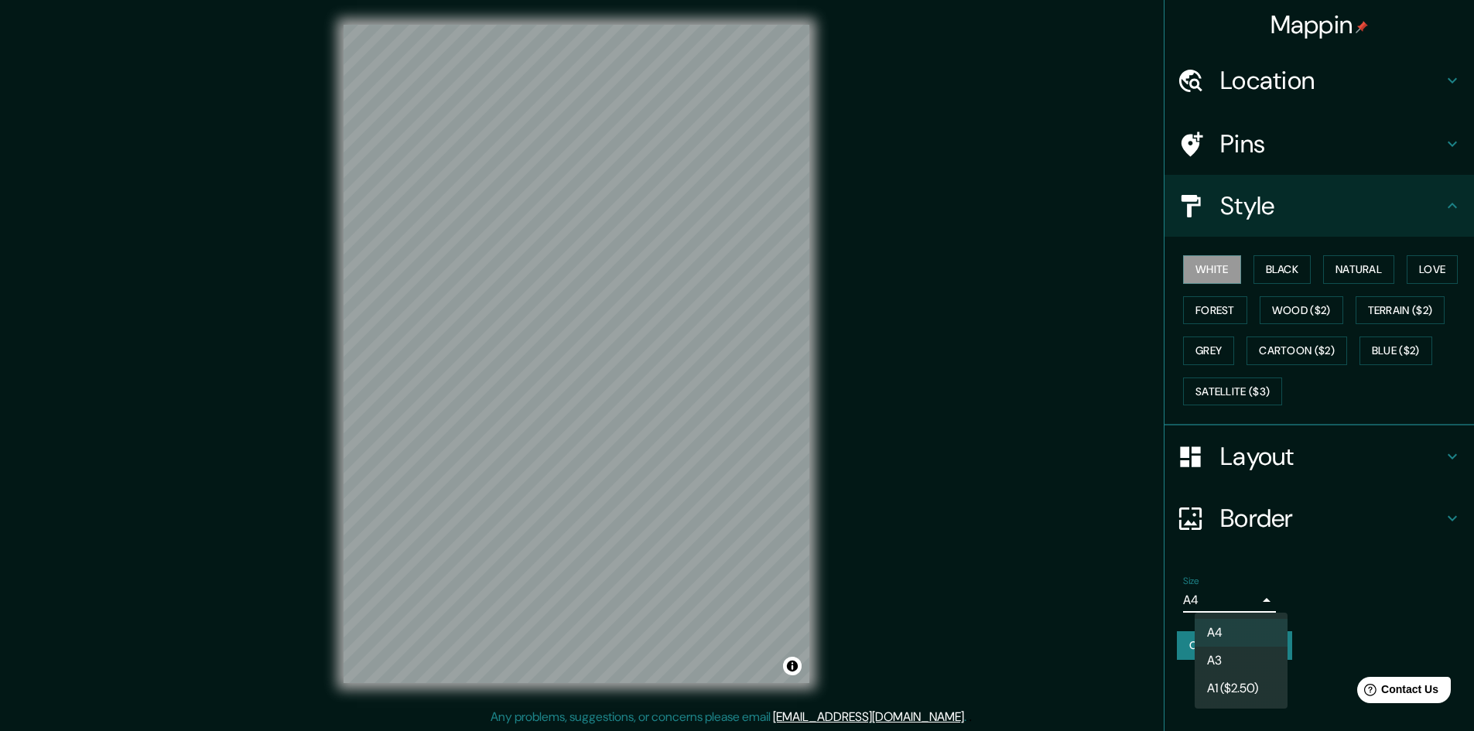
click at [1220, 607] on body "Mappin Location [GEOGRAPHIC_DATA], [GEOGRAPHIC_DATA], [GEOGRAPHIC_DATA] Pins St…" at bounding box center [737, 365] width 1474 height 731
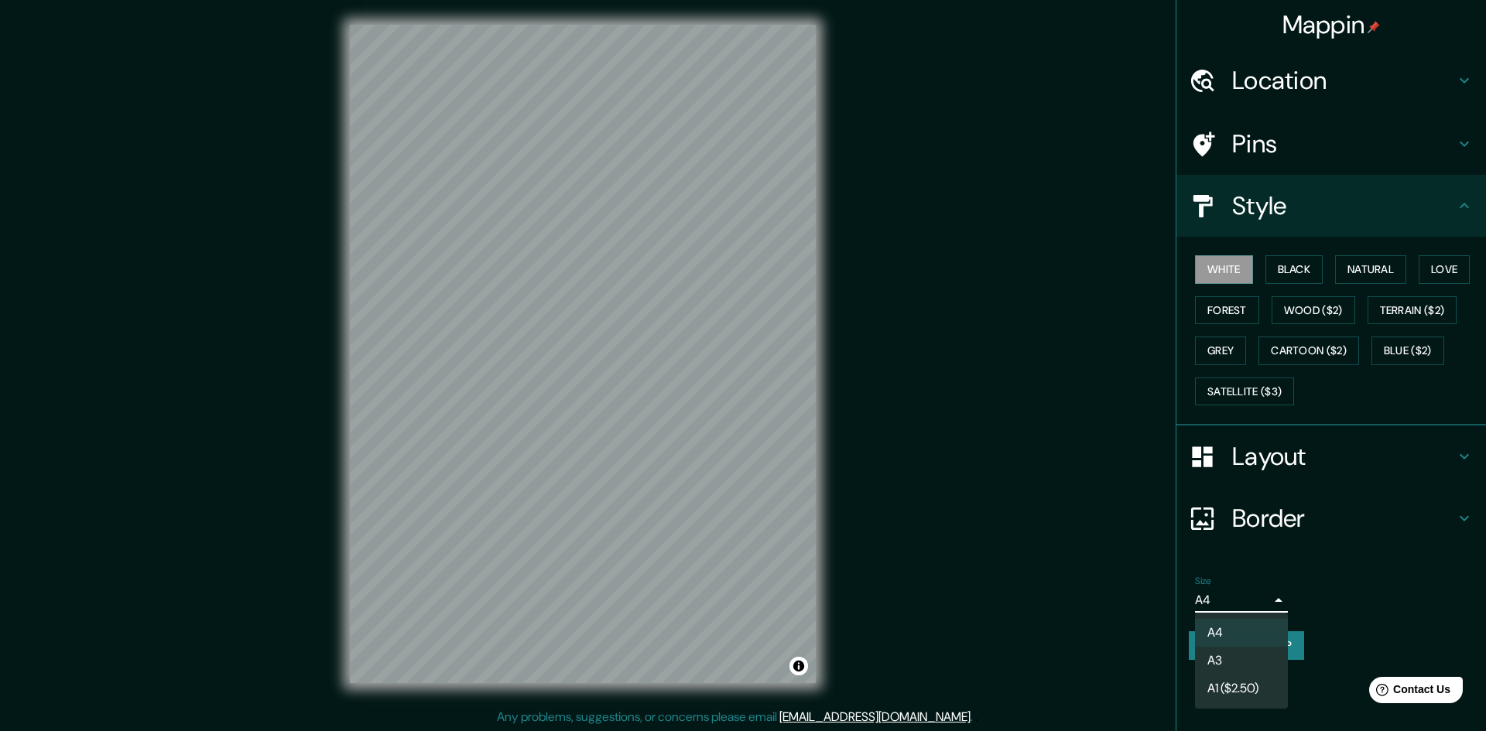
click at [1230, 666] on li "A3" at bounding box center [1241, 661] width 93 height 28
type input "a4"
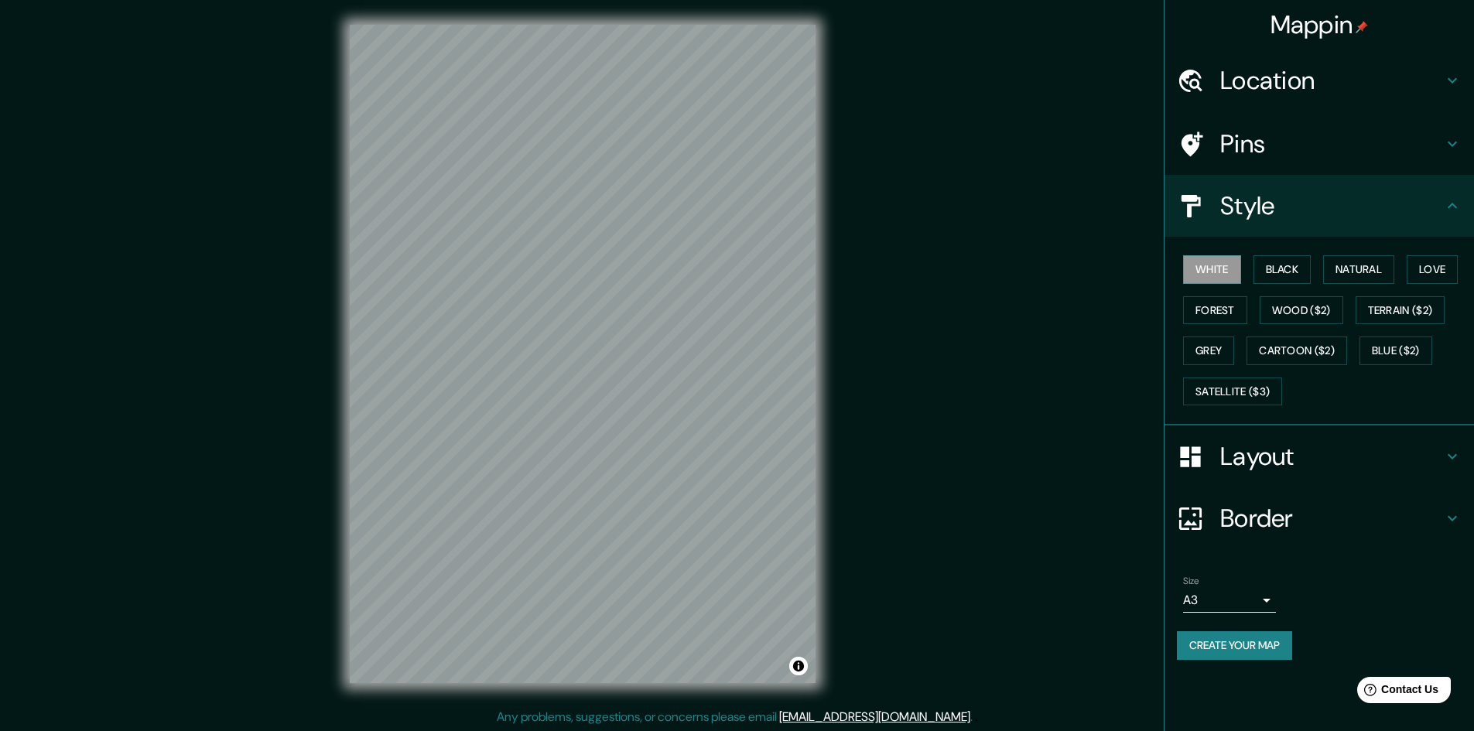
click at [1343, 466] on h4 "Layout" at bounding box center [1331, 456] width 223 height 31
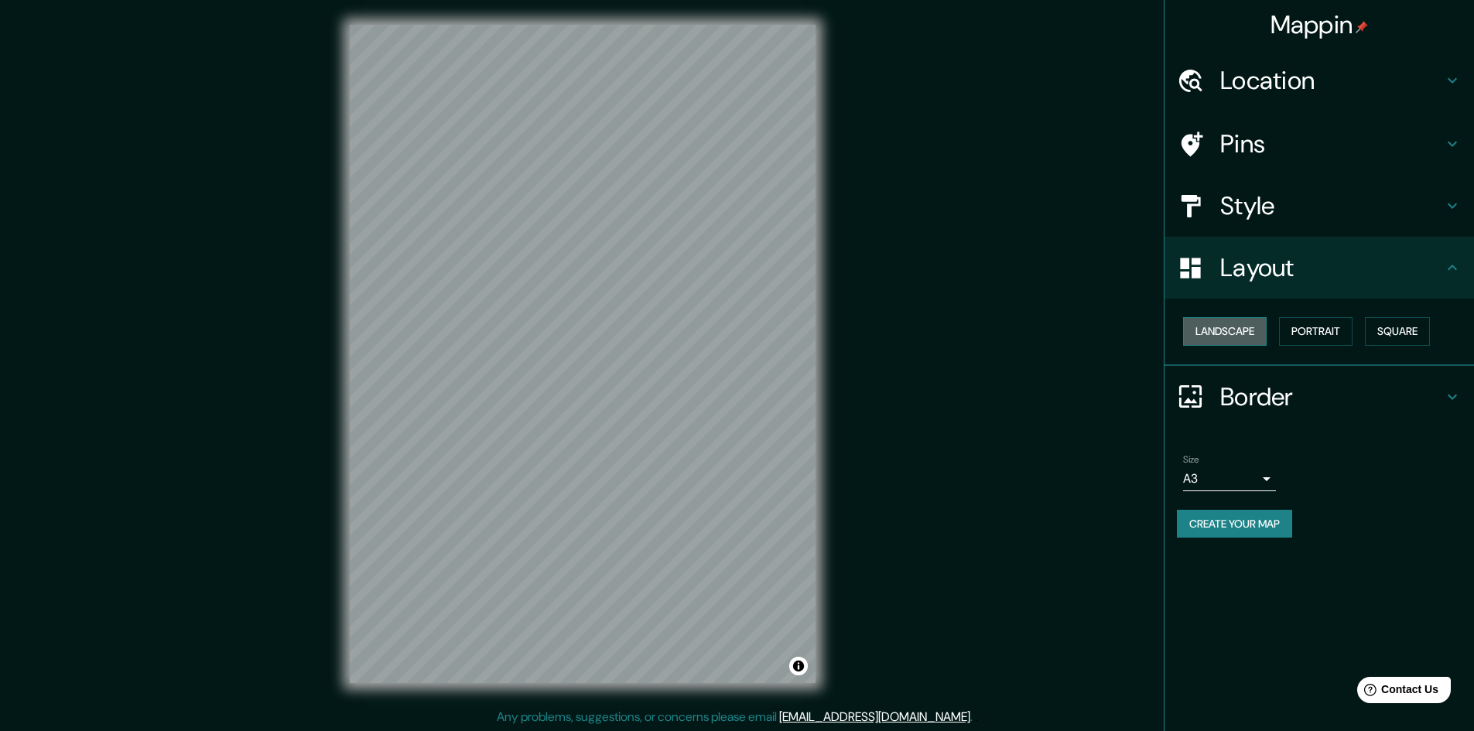
click at [1217, 327] on button "Landscape" at bounding box center [1225, 331] width 84 height 29
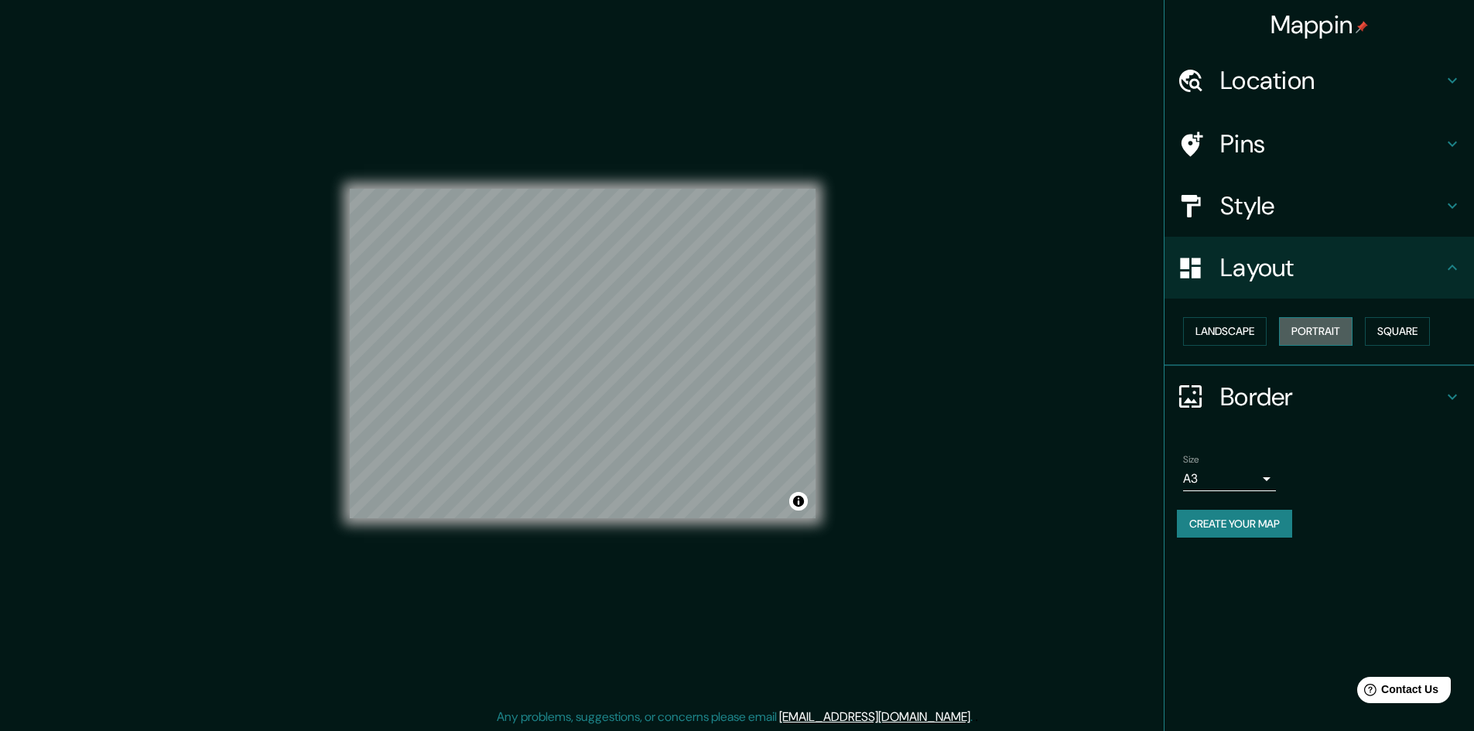
click at [1307, 334] on button "Portrait" at bounding box center [1316, 331] width 74 height 29
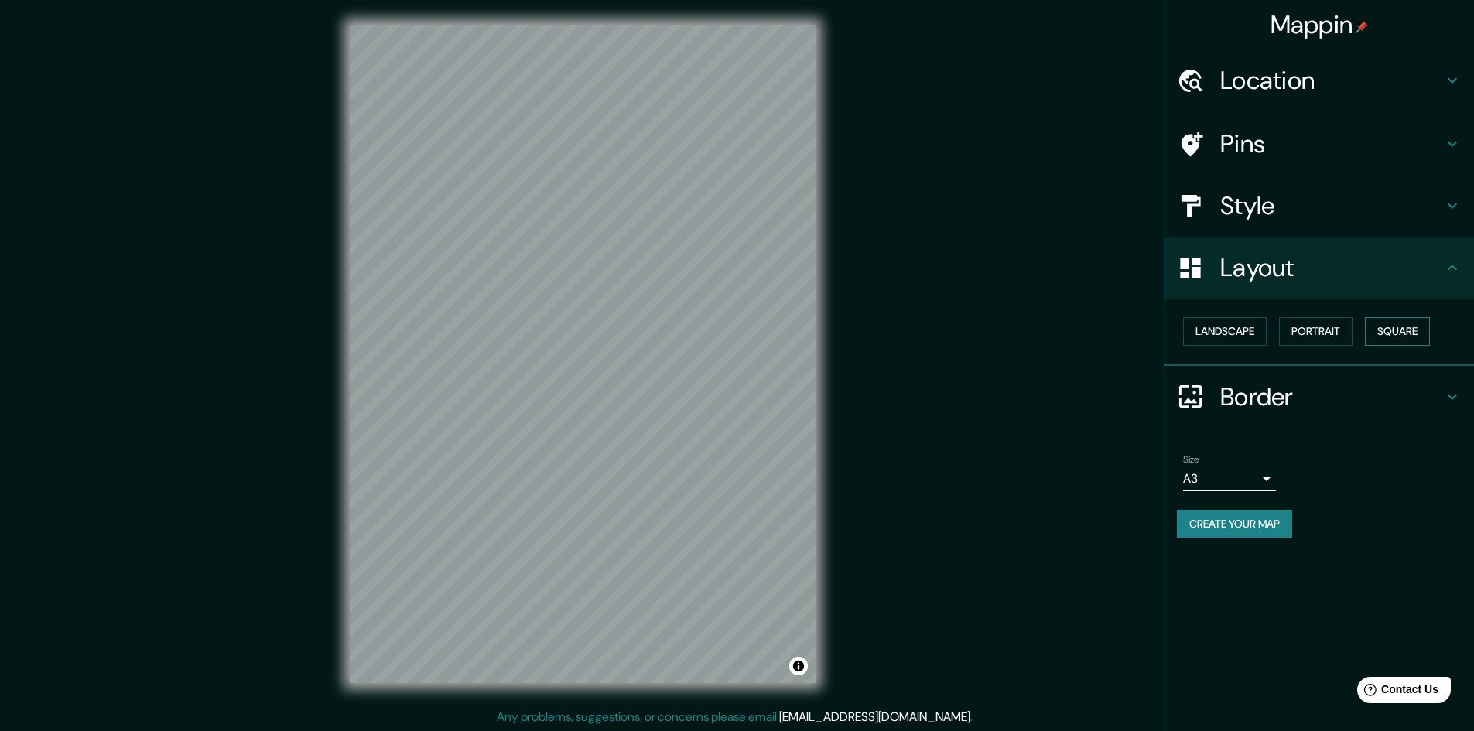
click at [1398, 330] on button "Square" at bounding box center [1397, 331] width 65 height 29
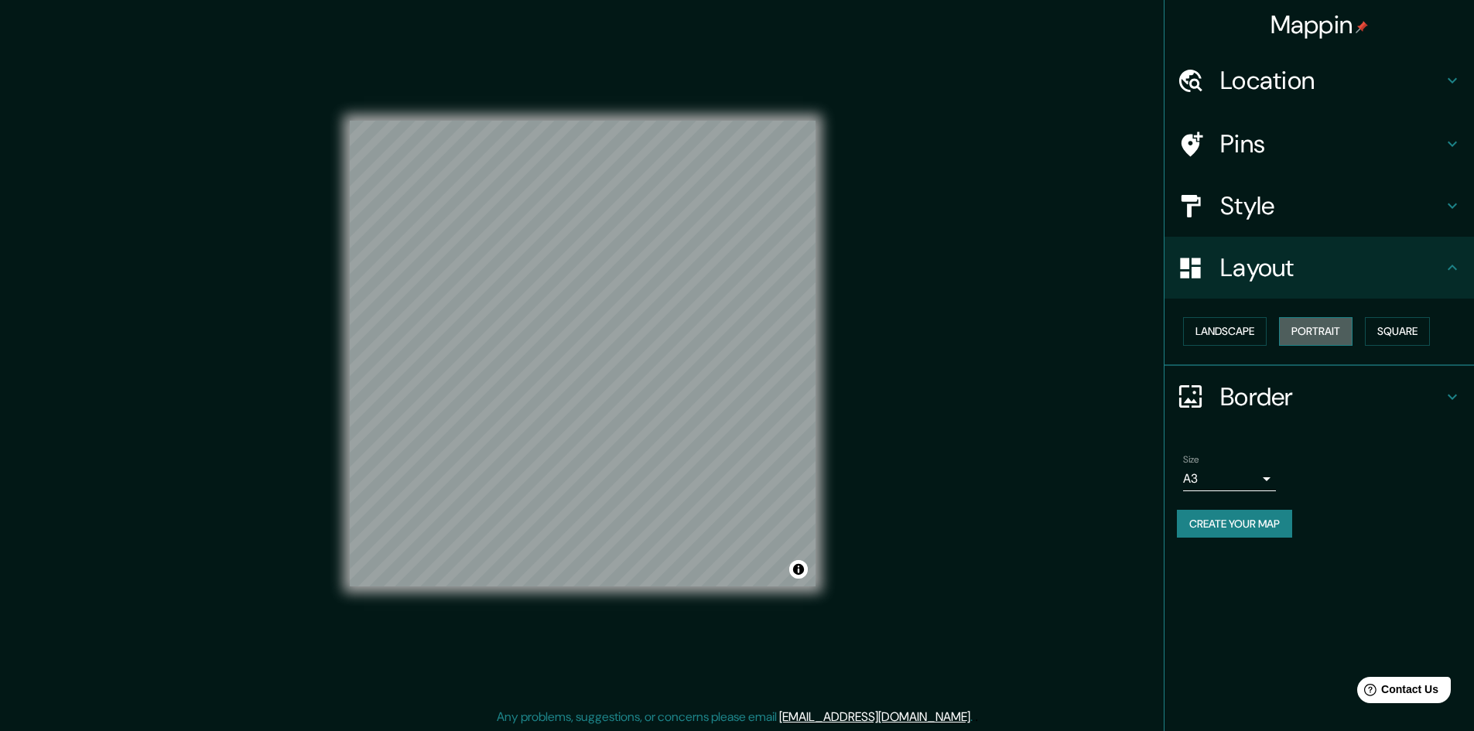
click at [1313, 340] on button "Portrait" at bounding box center [1316, 331] width 74 height 29
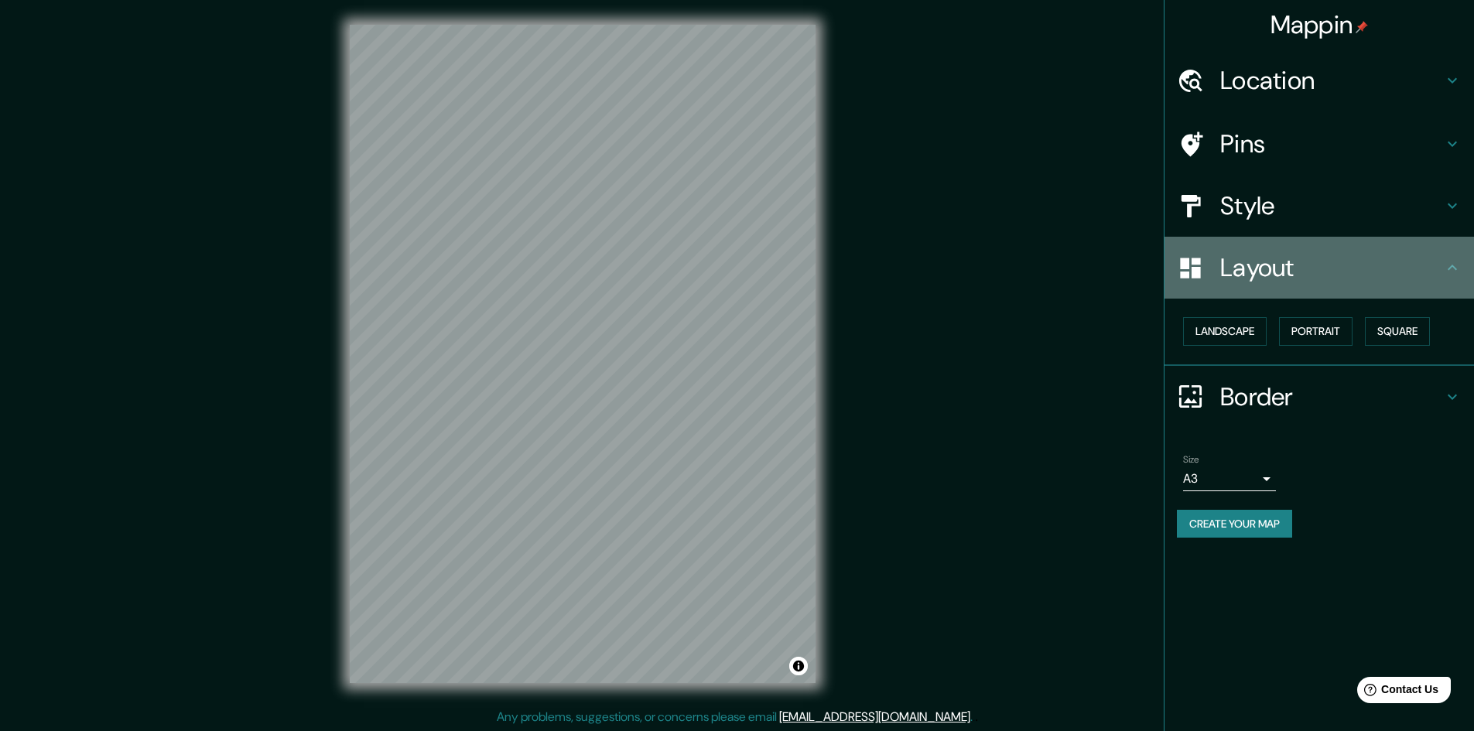
click at [1432, 279] on h4 "Layout" at bounding box center [1331, 267] width 223 height 31
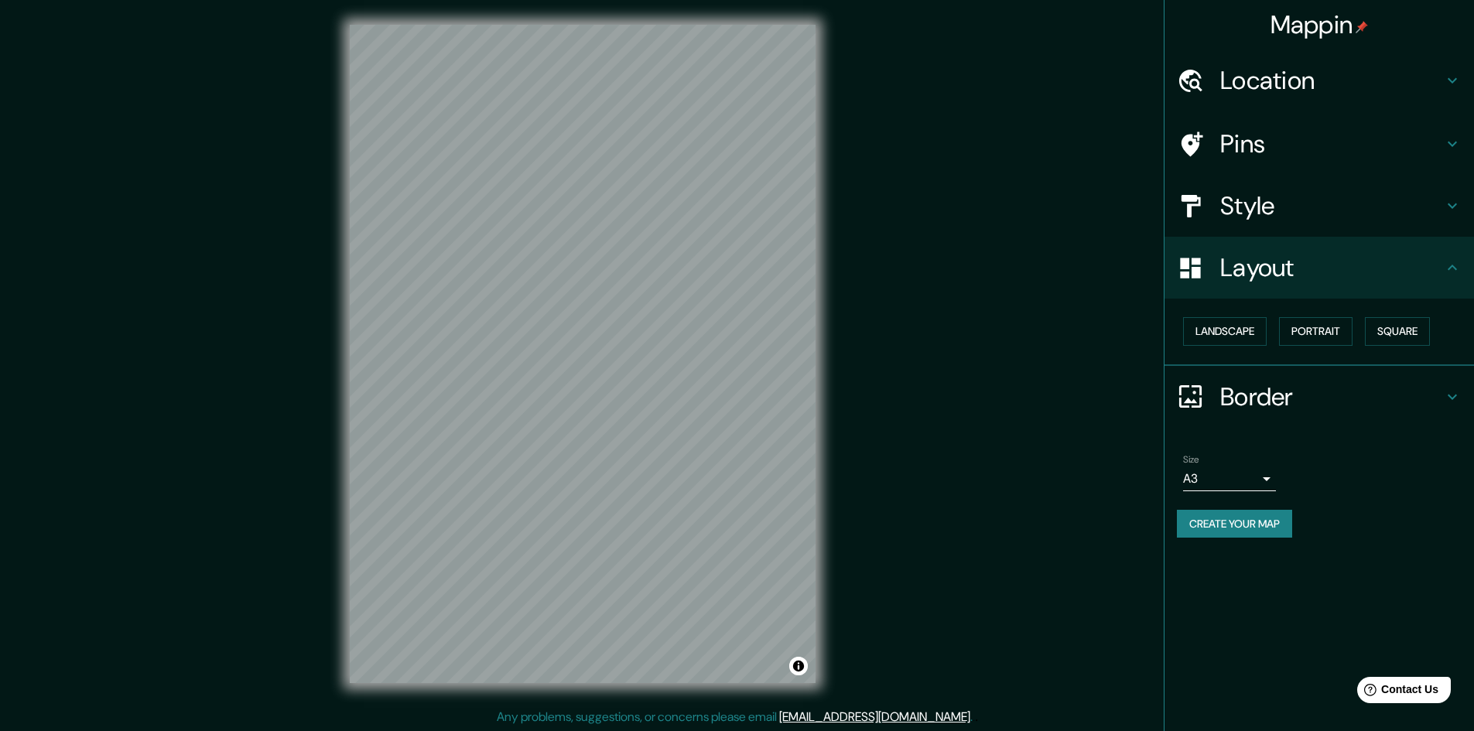
click at [1207, 522] on button "Create your map" at bounding box center [1234, 524] width 115 height 29
